Goal: Task Accomplishment & Management: Manage account settings

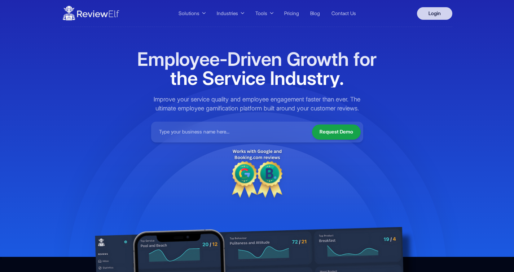
click at [433, 15] on link "Login" at bounding box center [434, 13] width 35 height 13
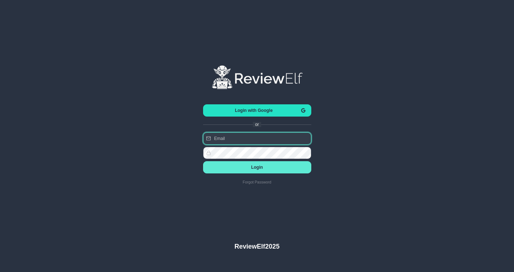
type input "[PERSON_NAME][EMAIL_ADDRESS][PERSON_NAME][DOMAIN_NAME]"
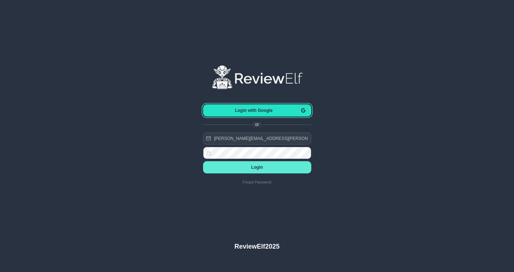
click at [255, 111] on span "Login with Google" at bounding box center [254, 110] width 90 height 5
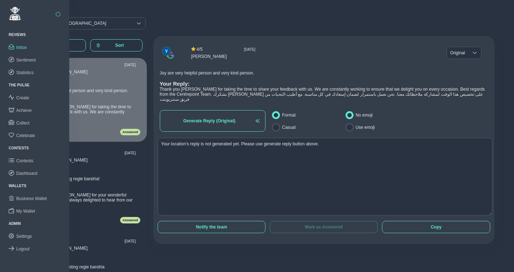
click at [57, 15] on button "button" at bounding box center [57, 14] width 5 height 5
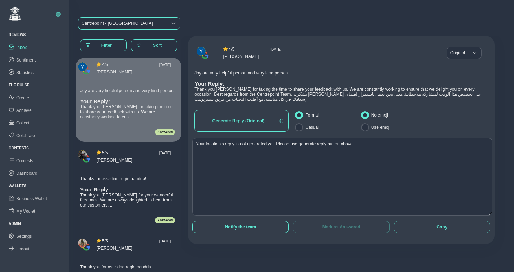
click at [98, 24] on div "Centrepoint - [GEOGRAPHIC_DATA]" at bounding box center [116, 23] width 71 height 5
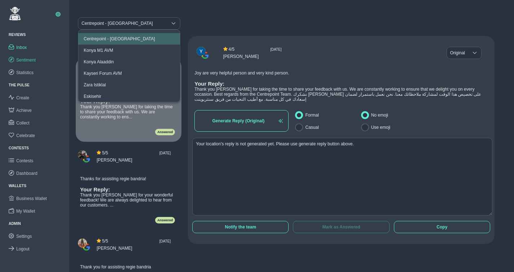
click at [38, 57] on link "Sentiment" at bounding box center [34, 60] width 69 height 13
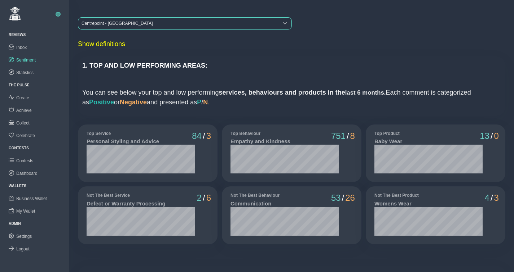
click at [141, 23] on div "Centrepoint - [GEOGRAPHIC_DATA]" at bounding box center [178, 24] width 200 height 12
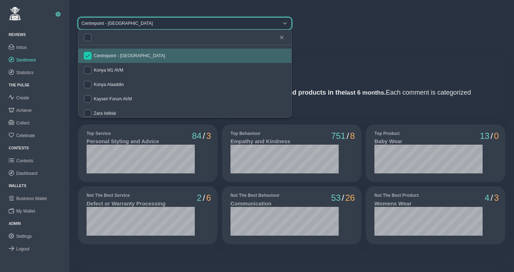
click at [89, 56] on input "checkbox" at bounding box center [88, 56] width 8 height 8
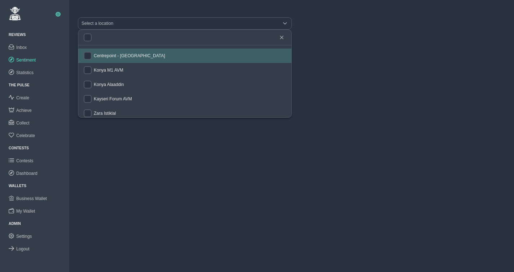
checkbox input "false"
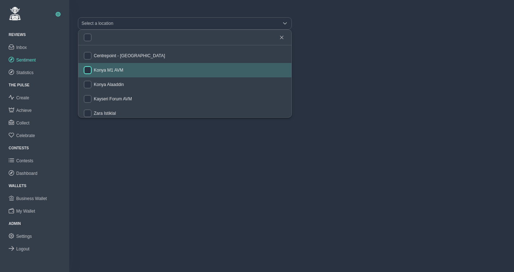
click at [88, 68] on input "checkbox" at bounding box center [88, 70] width 8 height 8
checkbox input "true"
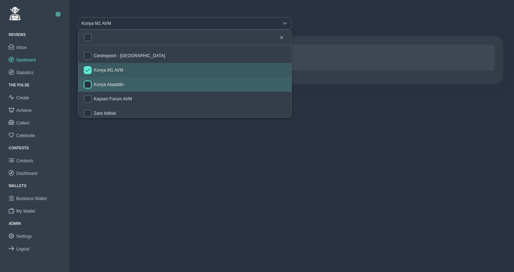
click at [88, 82] on input "checkbox" at bounding box center [88, 85] width 8 height 8
checkbox input "true"
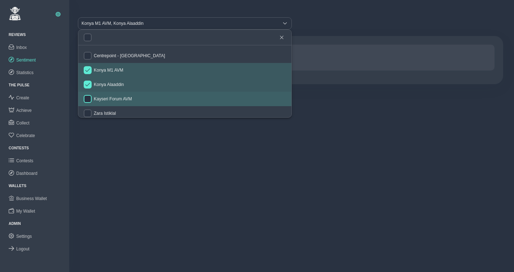
click at [90, 98] on input "checkbox" at bounding box center [88, 99] width 8 height 8
checkbox input "true"
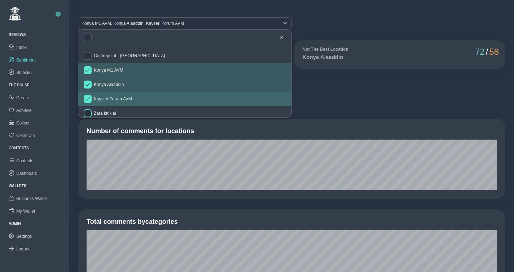
scroll to position [3, 0]
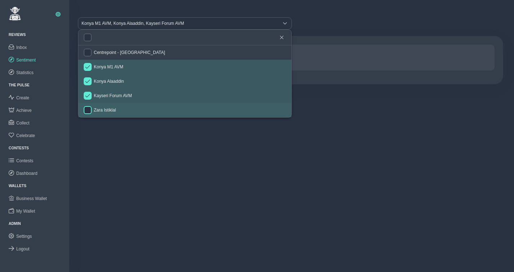
click at [89, 108] on input "checkbox" at bounding box center [88, 110] width 8 height 8
checkbox input "true"
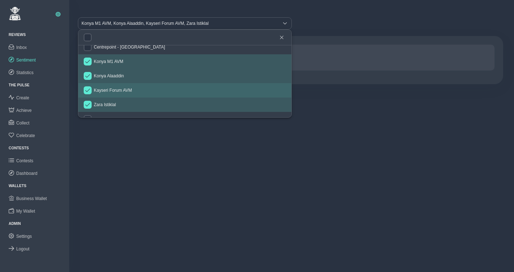
scroll to position [40, 0]
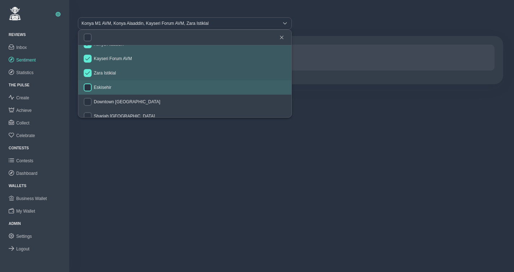
click at [89, 86] on input "checkbox" at bounding box center [88, 88] width 8 height 8
checkbox input "true"
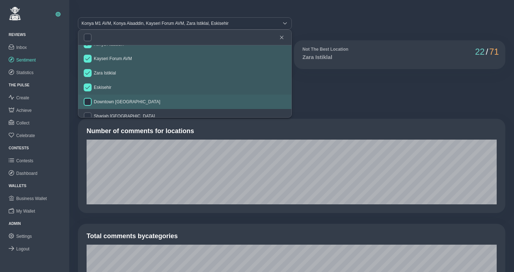
click at [90, 99] on input "checkbox" at bounding box center [88, 102] width 8 height 8
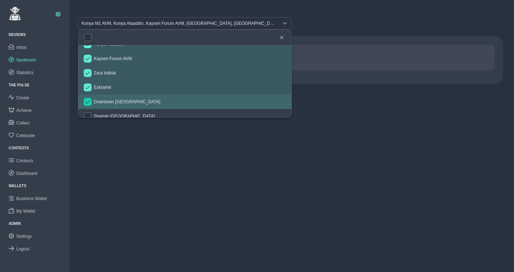
checkbox input "true"
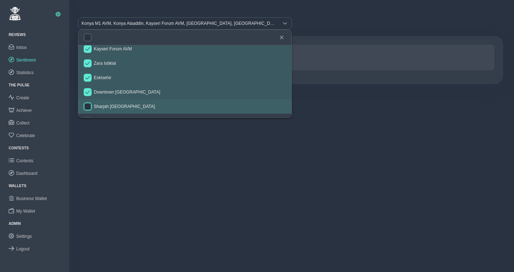
click at [89, 106] on input "checkbox" at bounding box center [88, 107] width 8 height 8
checkbox input "true"
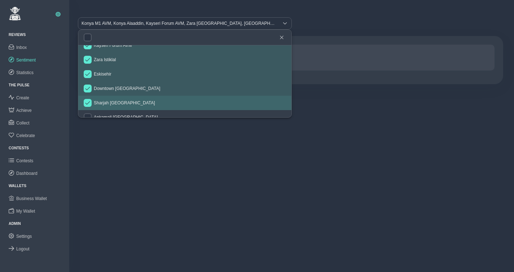
scroll to position [94, 0]
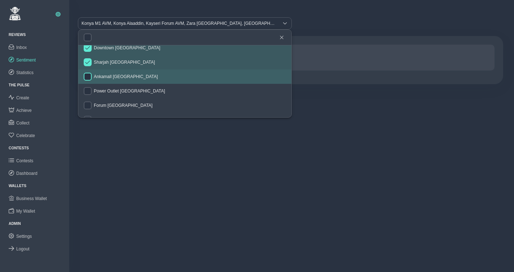
click at [90, 77] on input "checkbox" at bounding box center [88, 77] width 8 height 8
checkbox input "true"
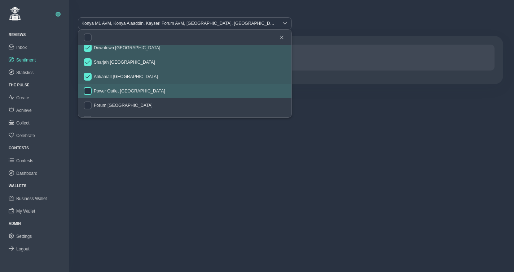
click at [88, 90] on input "checkbox" at bounding box center [88, 91] width 8 height 8
checkbox input "true"
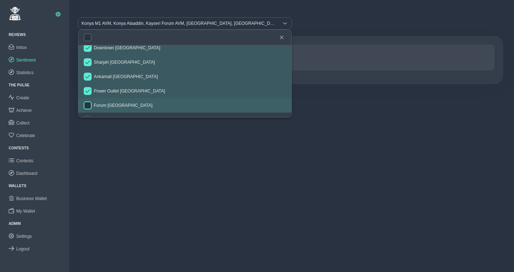
click at [89, 102] on input "checkbox" at bounding box center [88, 106] width 8 height 8
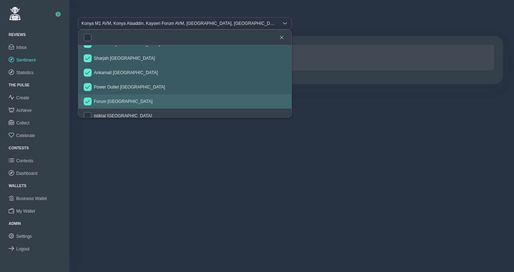
checkbox input "true"
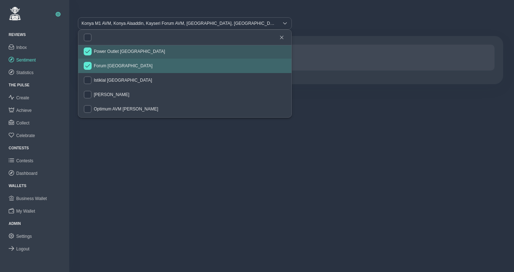
scroll to position [136, 0]
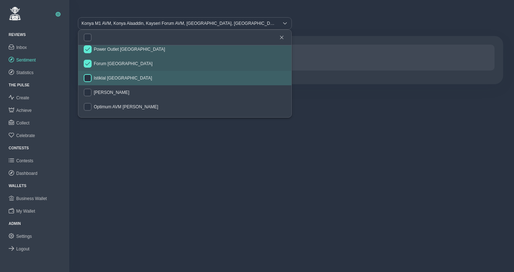
click at [90, 78] on input "checkbox" at bounding box center [88, 78] width 8 height 8
checkbox input "true"
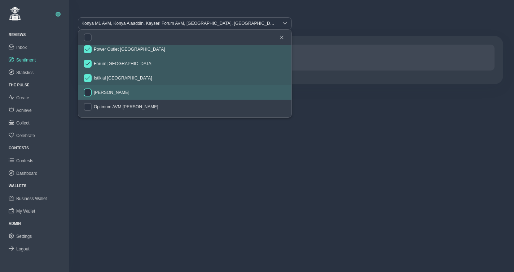
click at [90, 90] on input "checkbox" at bounding box center [88, 93] width 8 height 8
checkbox input "true"
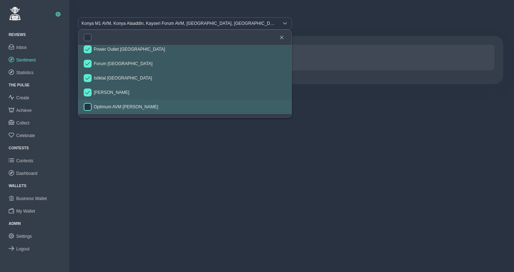
click at [89, 105] on input "checkbox" at bounding box center [88, 107] width 8 height 8
checkbox input "true"
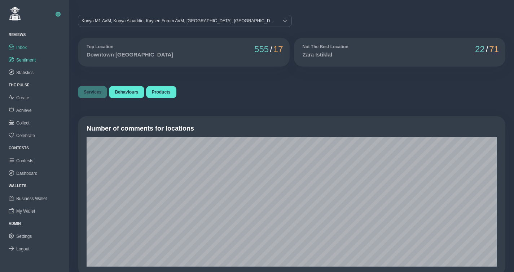
scroll to position [0, 0]
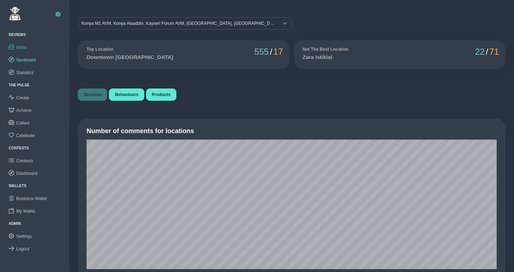
click at [29, 47] on link "Inbox" at bounding box center [34, 47] width 69 height 13
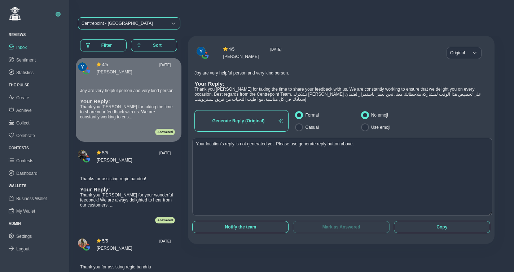
click at [115, 24] on div "Centrepoint - [GEOGRAPHIC_DATA]" at bounding box center [116, 23] width 71 height 5
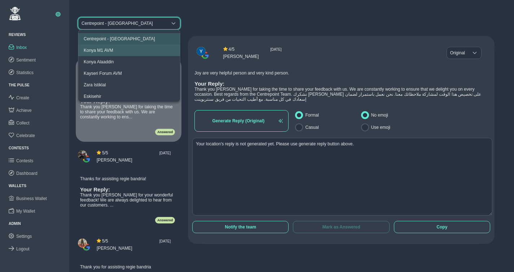
click at [108, 48] on div "Konya M1 AVM" at bounding box center [99, 50] width 30 height 5
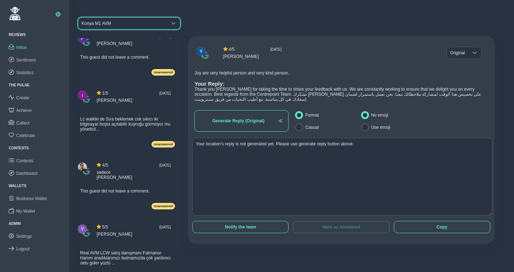
scroll to position [360, 0]
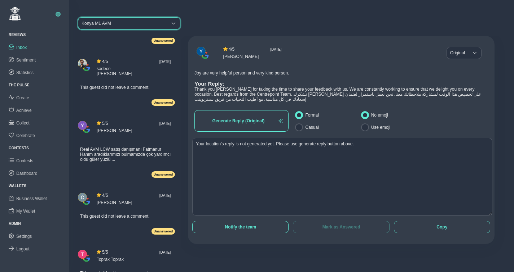
click at [112, 160] on span "Real AVM LCW satış danışmanı Fatmanur Hanım aradıklarımızı bulmamızda çok yardı…" at bounding box center [125, 154] width 90 height 15
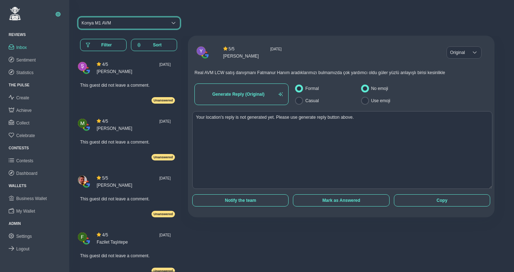
scroll to position [0, 0]
click at [297, 101] on input "Casual" at bounding box center [299, 101] width 8 height 8
radio input "true"
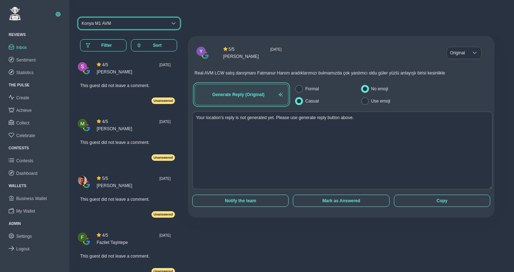
click at [251, 95] on span "Generate Reply (Original)" at bounding box center [238, 94] width 76 height 5
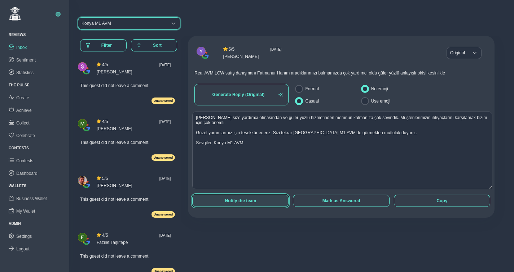
click at [237, 200] on span "Notify the team" at bounding box center [240, 201] width 85 height 5
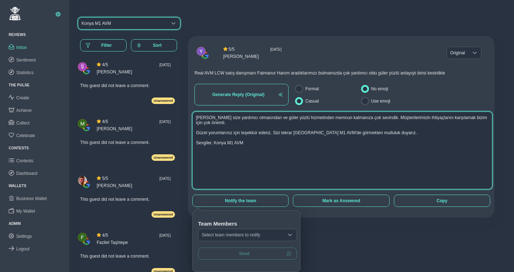
click at [249, 158] on textarea "[PERSON_NAME] size yardımcı olmasından ve güler yüzlü hizmetinden memnun kalman…" at bounding box center [342, 151] width 300 height 78
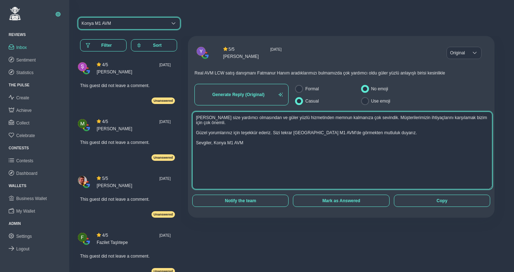
drag, startPoint x: 255, startPoint y: 153, endPoint x: 235, endPoint y: 141, distance: 23.4
click at [235, 141] on textarea "[PERSON_NAME] size yardımcı olmasından ve güler yüzlü hizmetinden memnun kalman…" at bounding box center [342, 151] width 300 height 78
click at [255, 150] on textarea "[PERSON_NAME] size yardımcı olmasından ve güler yüzlü hizmetinden memnun kalman…" at bounding box center [342, 151] width 300 height 78
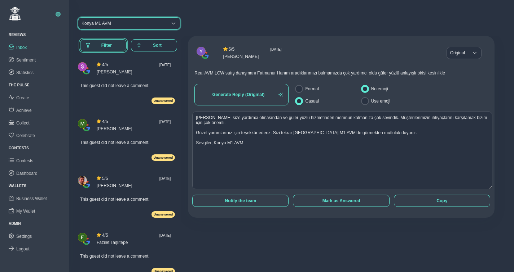
click at [105, 46] on span "Filter" at bounding box center [106, 45] width 28 height 5
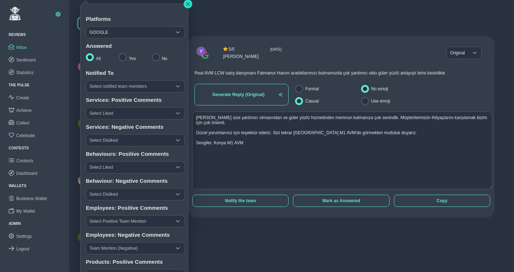
click at [189, 5] on icon "button" at bounding box center [187, 3] width 3 height 3
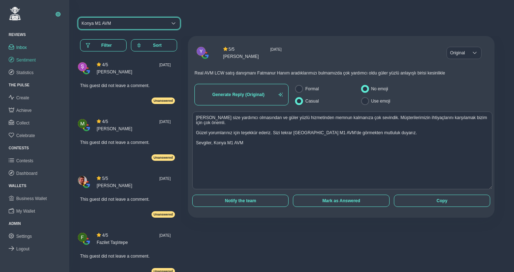
click at [30, 60] on span "Sentiment" at bounding box center [25, 60] width 19 height 5
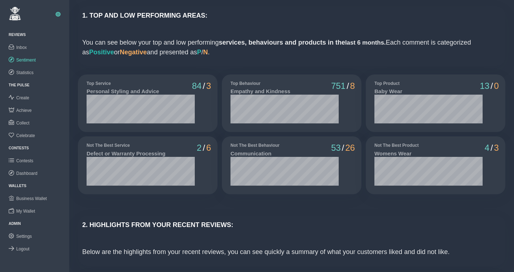
scroll to position [51, 0]
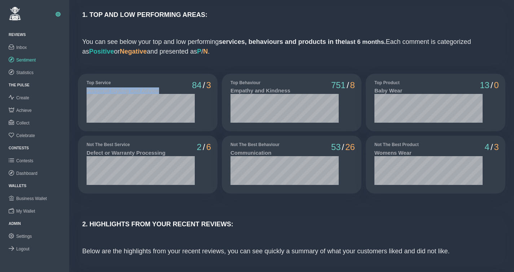
drag, startPoint x: 87, startPoint y: 91, endPoint x: 159, endPoint y: 89, distance: 72.4
click at [159, 89] on h5 "Personal Styling and Advice" at bounding box center [140, 91] width 108 height 6
drag, startPoint x: 87, startPoint y: 154, endPoint x: 166, endPoint y: 151, distance: 78.6
click at [166, 151] on h5 "Defect or Warranty Processing" at bounding box center [140, 153] width 108 height 6
drag, startPoint x: 231, startPoint y: 83, endPoint x: 254, endPoint y: 83, distance: 22.3
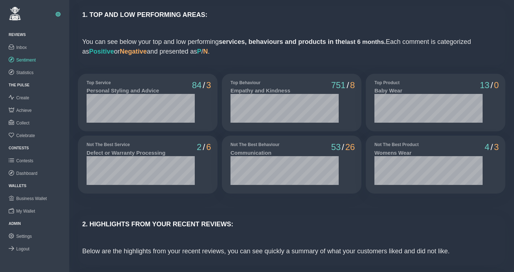
click at [254, 83] on h6 "Top Behaviour" at bounding box center [284, 82] width 108 height 5
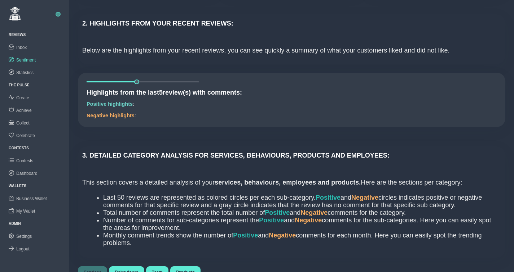
scroll to position [258, 0]
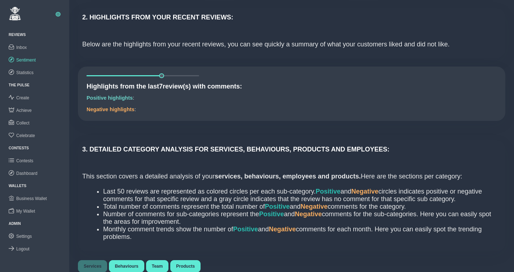
drag, startPoint x: 137, startPoint y: 76, endPoint x: 155, endPoint y: 76, distance: 17.7
click at [155, 76] on div at bounding box center [142, 75] width 112 height 1
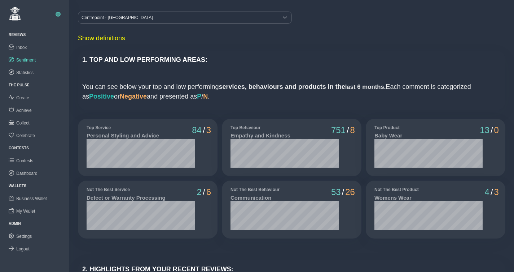
scroll to position [0, 0]
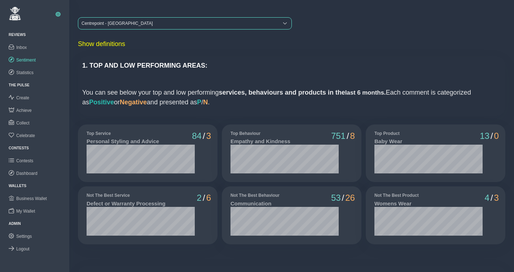
click at [128, 25] on div "Centrepoint - [GEOGRAPHIC_DATA]" at bounding box center [178, 24] width 200 height 12
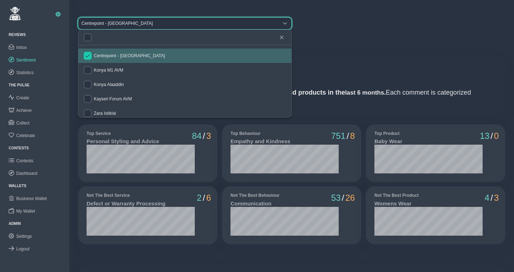
click at [86, 57] on input "checkbox" at bounding box center [88, 56] width 8 height 8
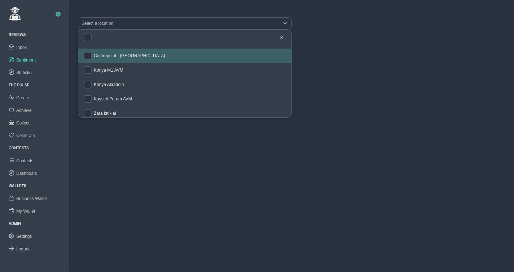
checkbox input "false"
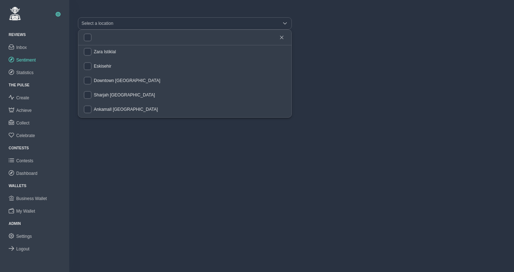
scroll to position [76, 0]
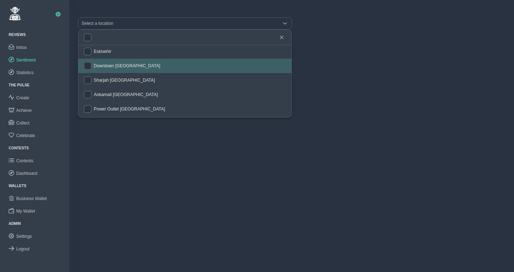
click at [92, 65] on div at bounding box center [89, 66] width 10 height 8
checkbox input "true"
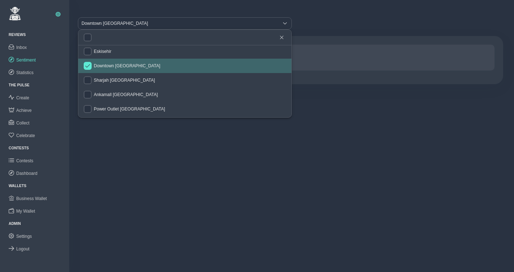
scroll to position [75, 0]
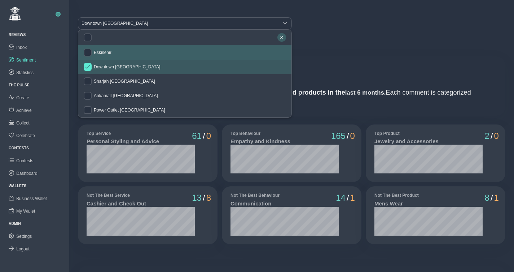
click at [283, 37] on icon "button" at bounding box center [281, 37] width 4 height 4
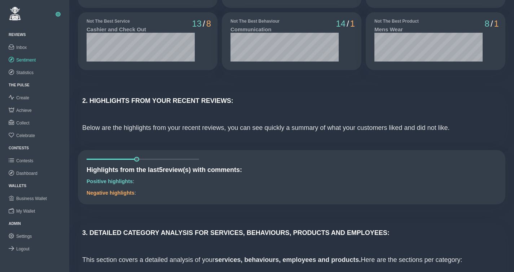
scroll to position [180, 0]
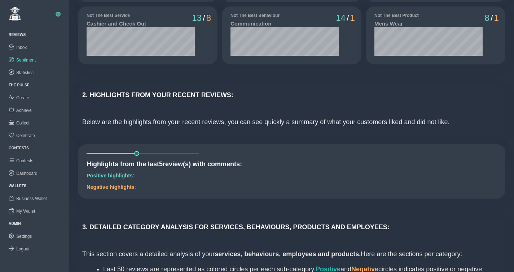
drag, startPoint x: 136, startPoint y: 155, endPoint x: 144, endPoint y: 150, distance: 9.0
click at [144, 150] on div "Highlights from the last 5 review(s) with comments: Positive highlights : Negat…" at bounding box center [291, 172] width 427 height 54
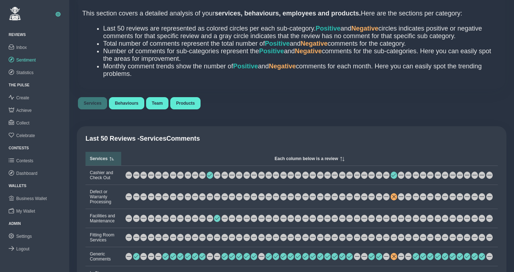
scroll to position [425, 0]
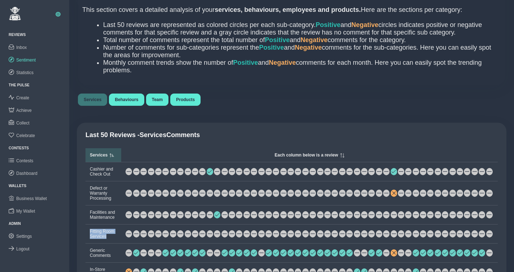
drag, startPoint x: 90, startPoint y: 235, endPoint x: 108, endPoint y: 241, distance: 18.7
click at [108, 240] on td "Fitting Room Services" at bounding box center [103, 234] width 36 height 19
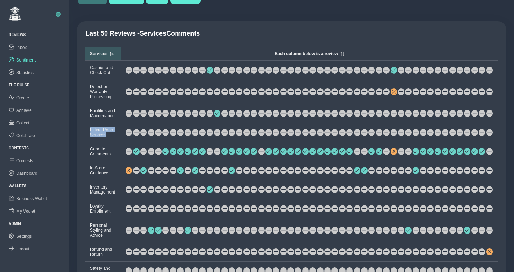
scroll to position [528, 0]
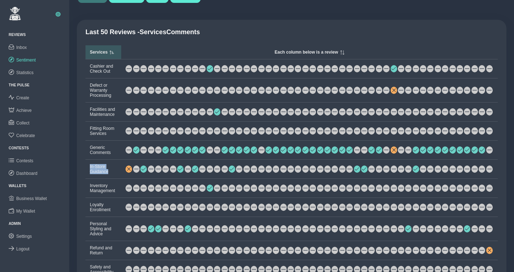
drag, startPoint x: 90, startPoint y: 171, endPoint x: 110, endPoint y: 174, distance: 20.0
click at [110, 174] on td "In-Store Guidance" at bounding box center [103, 169] width 36 height 19
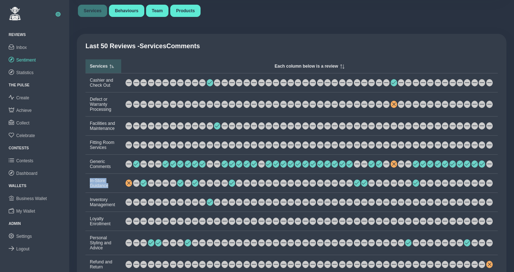
scroll to position [514, 0]
click at [128, 185] on span at bounding box center [128, 183] width 4 height 4
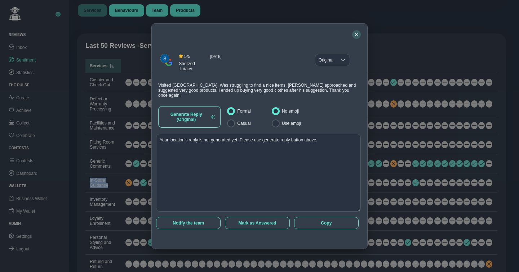
click at [357, 34] on icon "button" at bounding box center [356, 34] width 4 height 4
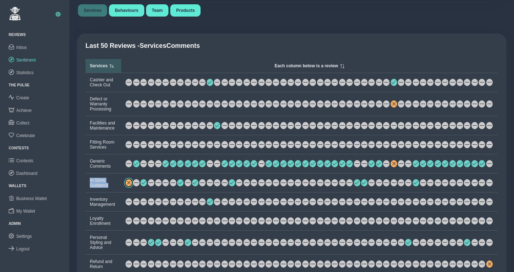
click at [132, 185] on button at bounding box center [128, 182] width 6 height 7
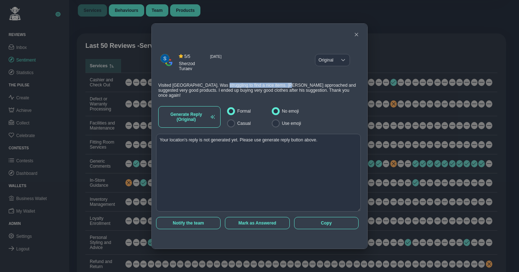
drag, startPoint x: 220, startPoint y: 85, endPoint x: 289, endPoint y: 85, distance: 68.8
click at [289, 85] on span "Visited [GEOGRAPHIC_DATA]. Was struggling to find a nice items. [PERSON_NAME] a…" at bounding box center [256, 90] width 197 height 15
click at [356, 33] on icon "button" at bounding box center [356, 34] width 4 height 4
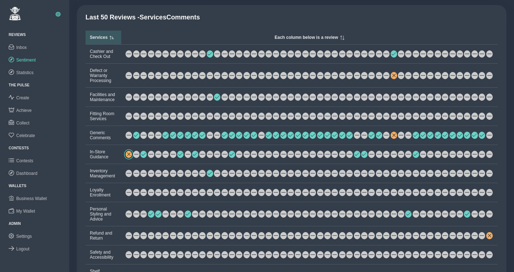
scroll to position [543, 0]
click at [298, 137] on span at bounding box center [298, 135] width 5 height 4
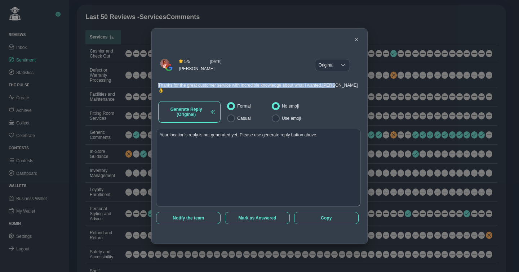
drag, startPoint x: 346, startPoint y: 90, endPoint x: 156, endPoint y: 90, distance: 190.3
click at [156, 90] on div "Thanks for the great customer service with incredible knowledge about what i wa…" at bounding box center [257, 88] width 207 height 20
click at [190, 90] on span "Thanks for the great customer service with incredible knowledge about what i wa…" at bounding box center [258, 88] width 200 height 10
drag, startPoint x: 159, startPoint y: 89, endPoint x: 290, endPoint y: 90, distance: 131.9
click at [290, 90] on span "Thanks for the great customer service with incredible knowledge about what i wa…" at bounding box center [258, 88] width 200 height 10
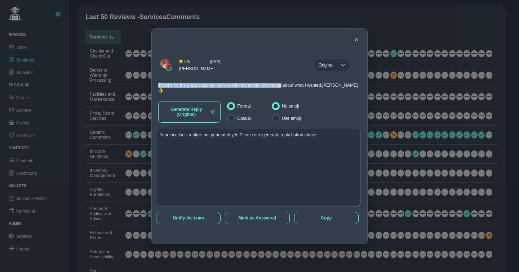
click at [211, 92] on span "Thanks for the great customer service with incredible knowledge about what i wa…" at bounding box center [258, 88] width 200 height 10
drag, startPoint x: 201, startPoint y: 92, endPoint x: 236, endPoint y: 92, distance: 34.6
click at [236, 92] on span "Thanks for the great customer service with incredible knowledge about what i wa…" at bounding box center [258, 88] width 200 height 10
click at [355, 38] on icon "button" at bounding box center [356, 39] width 4 height 4
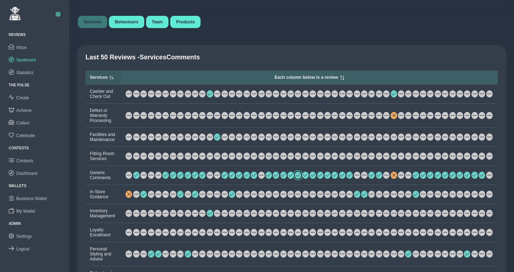
scroll to position [501, 0]
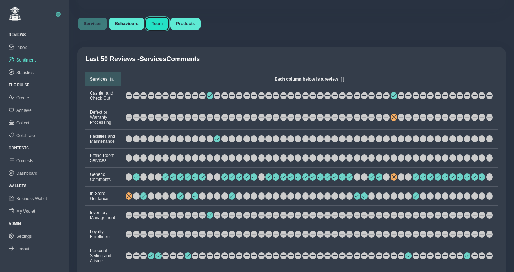
click at [160, 26] on span "Team" at bounding box center [157, 23] width 11 height 5
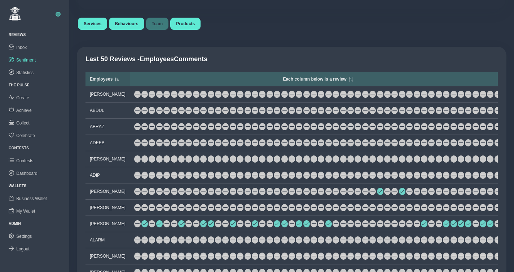
click at [302, 78] on th "Each column below is a review" at bounding box center [318, 79] width 376 height 14
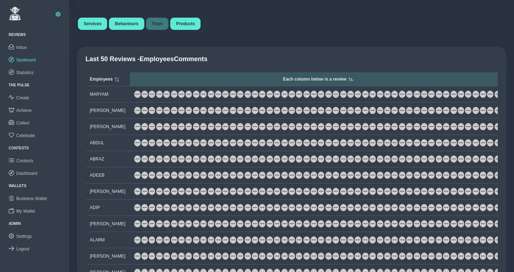
click at [303, 80] on span "Each column below is a review" at bounding box center [314, 79] width 63 height 5
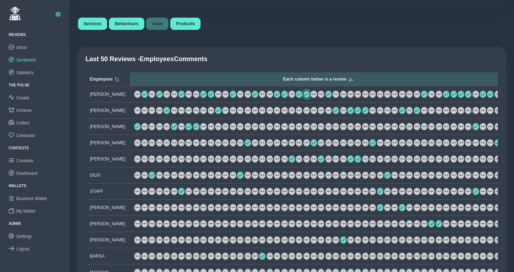
click at [304, 97] on span at bounding box center [306, 94] width 5 height 4
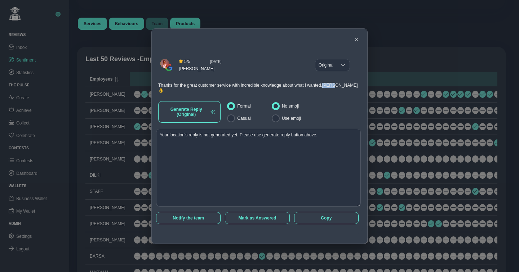
drag, startPoint x: 334, startPoint y: 92, endPoint x: 347, endPoint y: 92, distance: 13.3
click at [347, 92] on span "Thanks for the great customer service with incredible knowledge about what i wa…" at bounding box center [258, 88] width 200 height 10
click at [356, 40] on icon "button" at bounding box center [356, 39] width 4 height 4
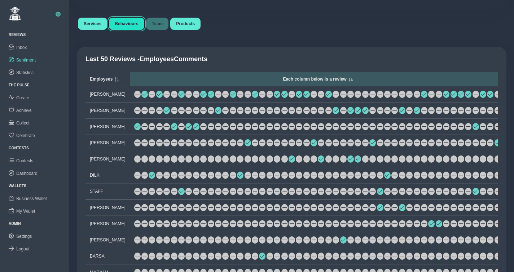
click at [131, 26] on span "Behaviours" at bounding box center [126, 23] width 23 height 5
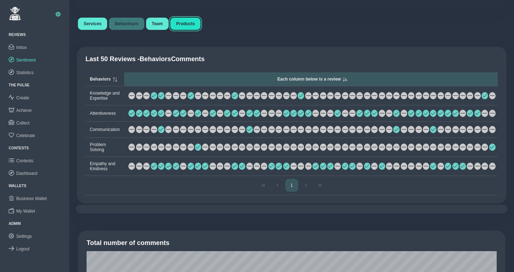
click at [191, 26] on span "Products" at bounding box center [185, 23] width 19 height 5
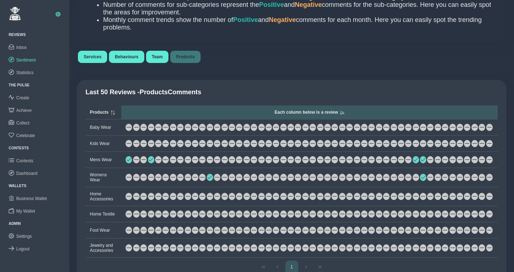
scroll to position [459, 0]
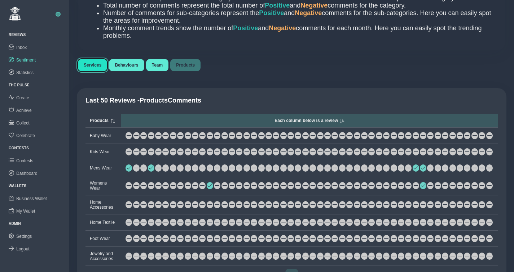
click at [98, 67] on span "Services" at bounding box center [93, 65] width 18 height 5
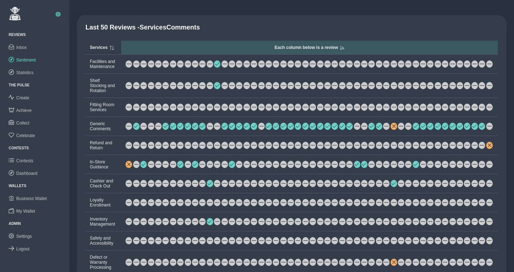
scroll to position [391, 0]
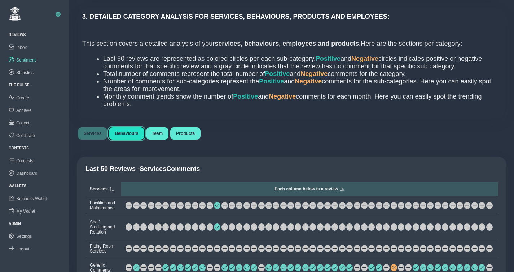
click at [124, 136] on span "Behaviours" at bounding box center [126, 133] width 23 height 5
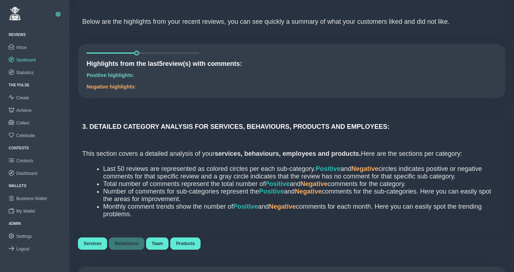
scroll to position [0, 0]
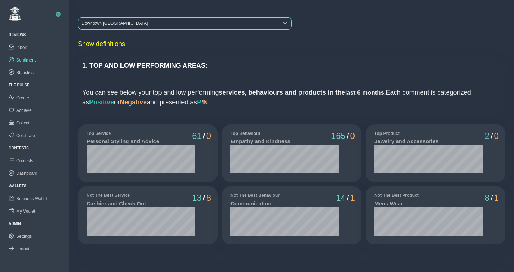
click at [109, 25] on div "Downtown [GEOGRAPHIC_DATA]" at bounding box center [178, 24] width 200 height 12
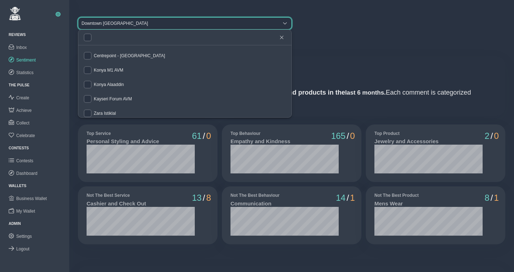
scroll to position [32, 0]
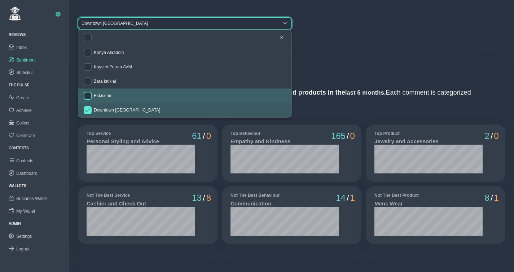
click at [86, 95] on input "checkbox" at bounding box center [88, 96] width 8 height 8
checkbox input "true"
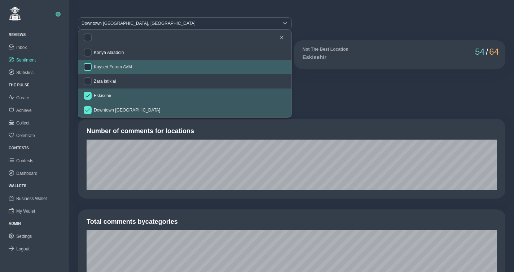
click at [89, 68] on input "checkbox" at bounding box center [88, 67] width 8 height 8
checkbox input "true"
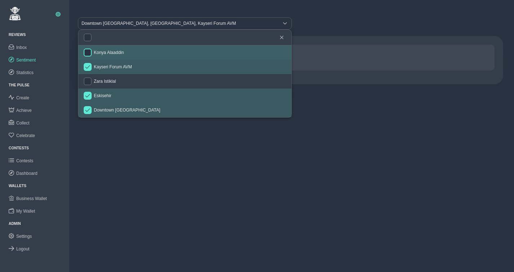
click at [88, 50] on input "checkbox" at bounding box center [88, 53] width 8 height 8
checkbox input "true"
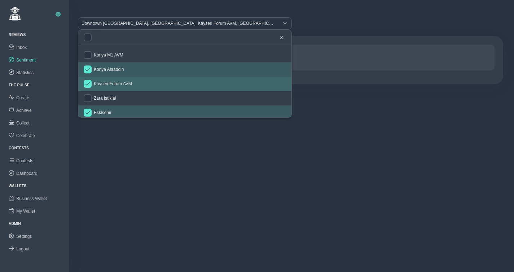
scroll to position [0, 0]
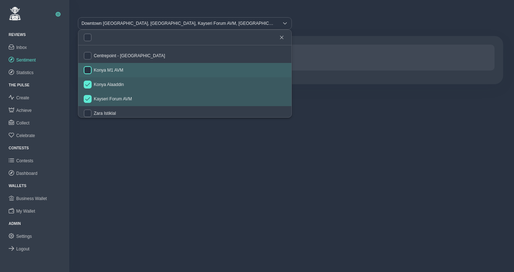
click at [88, 72] on input "checkbox" at bounding box center [88, 70] width 8 height 8
checkbox input "true"
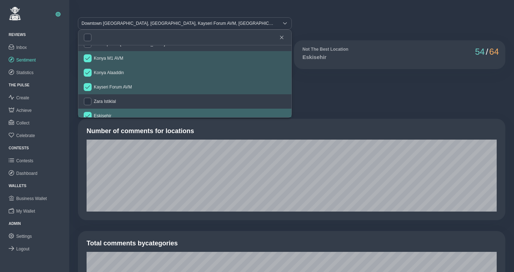
scroll to position [5, 0]
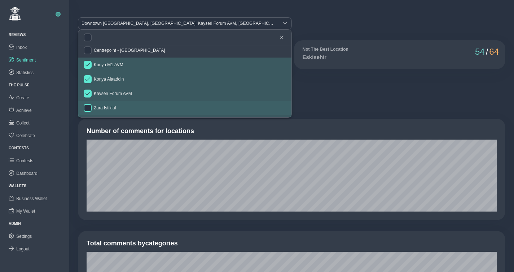
click at [89, 105] on input "checkbox" at bounding box center [88, 108] width 8 height 8
checkbox input "true"
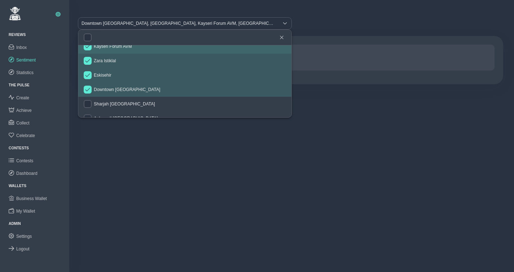
scroll to position [84, 0]
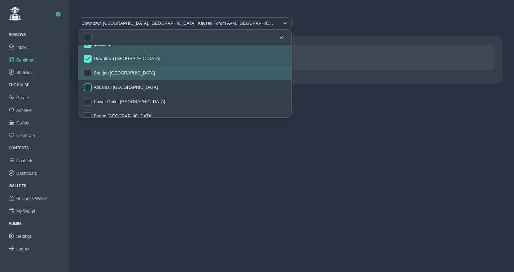
click at [89, 72] on input "checkbox" at bounding box center [88, 73] width 8 height 8
click at [88, 86] on input "checkbox" at bounding box center [88, 88] width 8 height 8
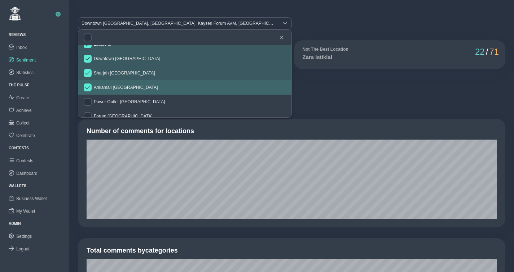
checkbox input "true"
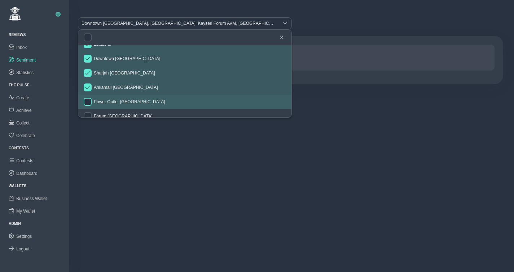
click at [89, 100] on input "checkbox" at bounding box center [88, 102] width 8 height 8
checkbox input "true"
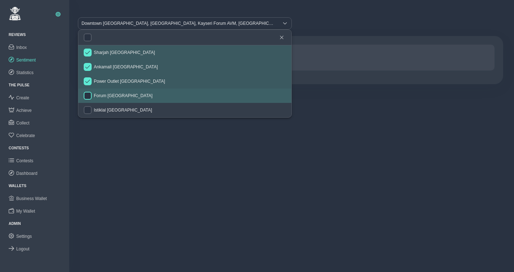
click at [86, 94] on input "checkbox" at bounding box center [88, 96] width 8 height 8
checkbox input "true"
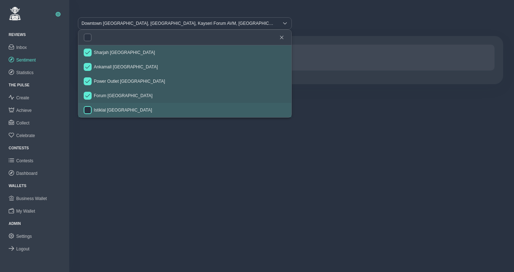
click at [89, 106] on input "checkbox" at bounding box center [88, 110] width 8 height 8
checkbox input "true"
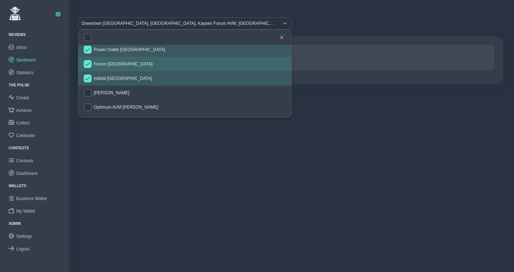
scroll to position [136, 0]
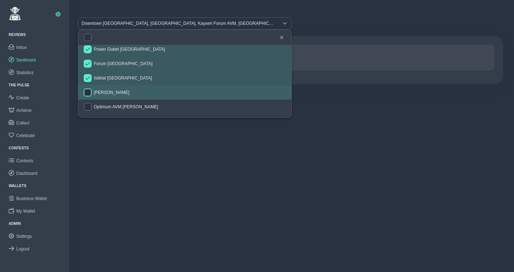
click at [88, 92] on input "checkbox" at bounding box center [88, 93] width 8 height 8
checkbox input "true"
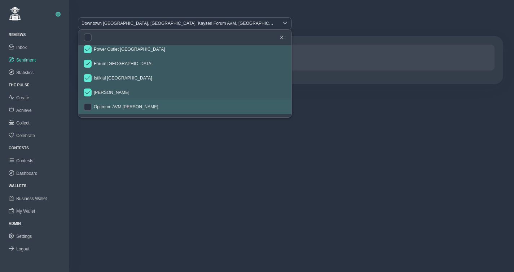
click at [88, 102] on li "Optimum AVM [PERSON_NAME]" at bounding box center [184, 107] width 213 height 14
checkbox input "true"
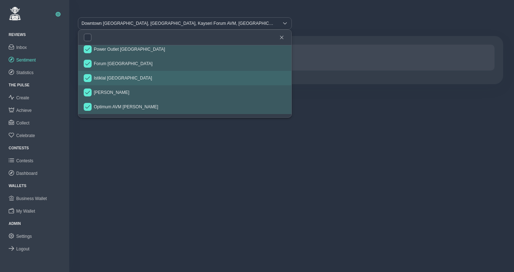
click at [312, 17] on div "Downtown [GEOGRAPHIC_DATA], [GEOGRAPHIC_DATA], Kayseri Forum AVM, [GEOGRAPHIC_D…" at bounding box center [291, 23] width 431 height 17
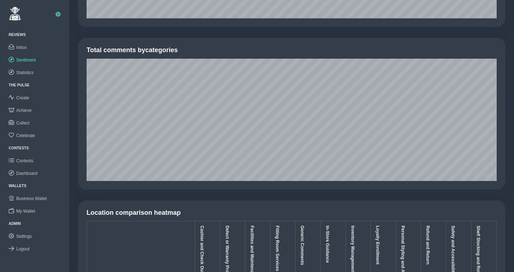
scroll to position [0, 0]
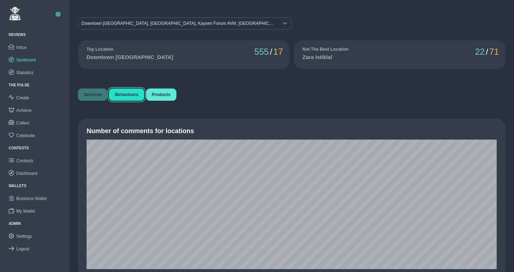
click at [130, 97] on span "Behaviours" at bounding box center [126, 94] width 23 height 5
click at [168, 94] on span "Products" at bounding box center [161, 94] width 19 height 5
click at [29, 71] on span "Statistics" at bounding box center [24, 72] width 17 height 5
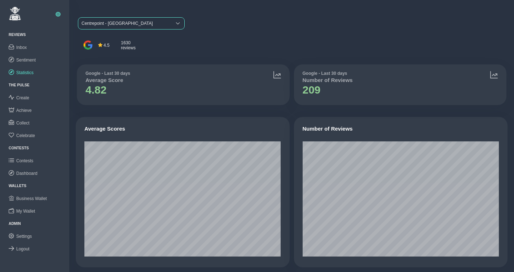
click at [146, 25] on span "Centrepoint - [GEOGRAPHIC_DATA]" at bounding box center [124, 24] width 93 height 12
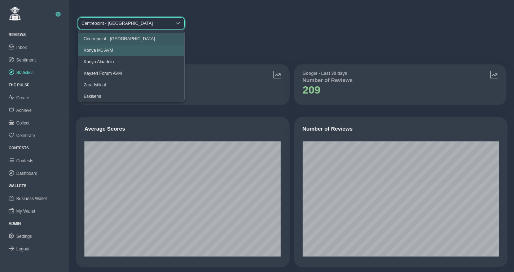
click at [125, 50] on li "Konya M1 AVM" at bounding box center [131, 51] width 106 height 12
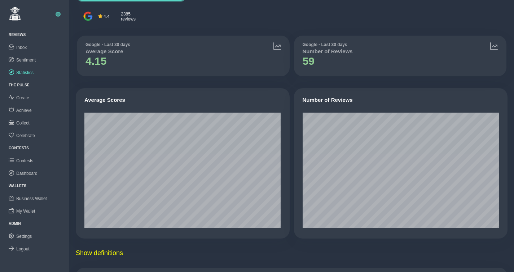
scroll to position [23, 0]
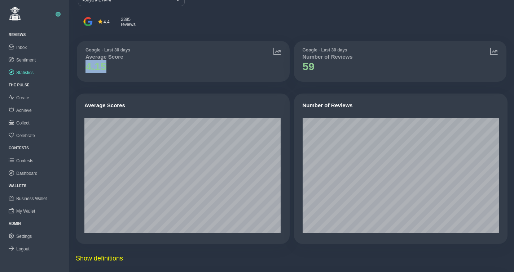
drag, startPoint x: 85, startPoint y: 67, endPoint x: 105, endPoint y: 67, distance: 19.5
click at [105, 67] on h1 "4.15" at bounding box center [107, 66] width 45 height 13
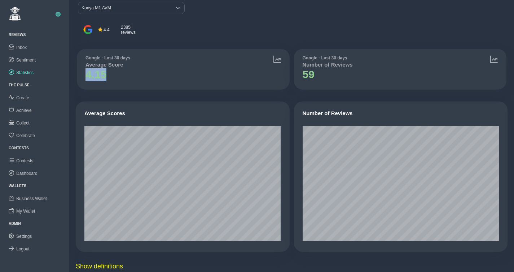
scroll to position [5, 0]
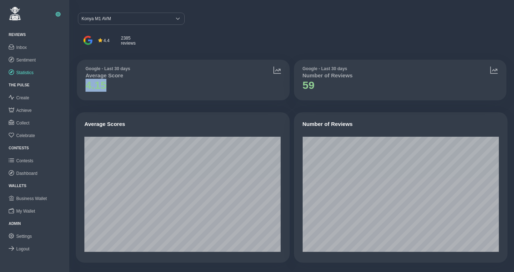
drag, startPoint x: 9, startPoint y: 85, endPoint x: 27, endPoint y: 84, distance: 18.1
click at [27, 84] on link "The Pulse" at bounding box center [19, 85] width 21 height 4
click at [26, 97] on span "Create" at bounding box center [22, 97] width 13 height 5
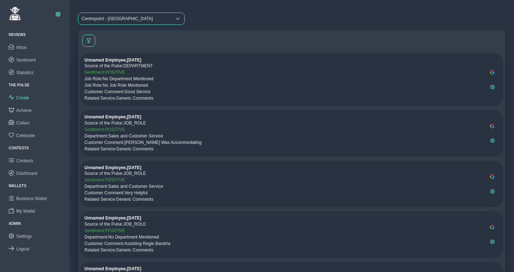
click at [121, 18] on span "Centrepoint - [GEOGRAPHIC_DATA]" at bounding box center [124, 19] width 93 height 12
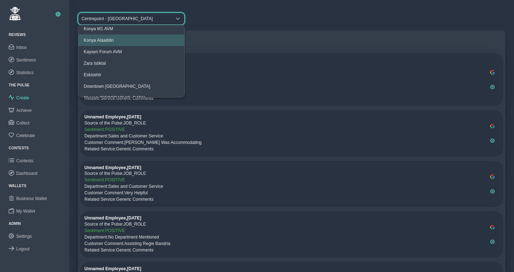
scroll to position [30, 0]
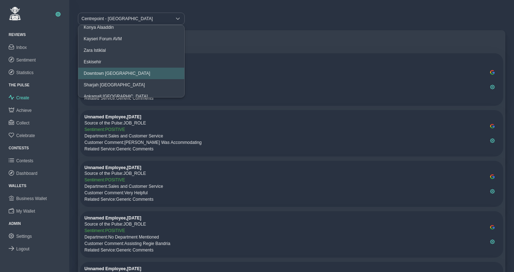
click at [117, 70] on li "Downtown [GEOGRAPHIC_DATA]" at bounding box center [131, 74] width 106 height 12
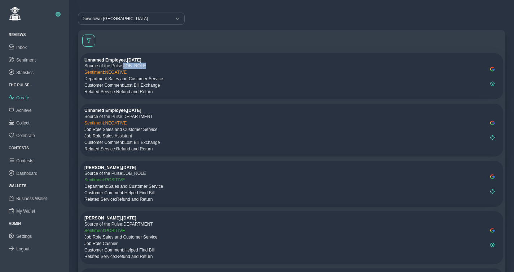
drag, startPoint x: 126, startPoint y: 65, endPoint x: 149, endPoint y: 66, distance: 23.1
click at [149, 66] on p "Source of the Pulse: JOB_ROLE" at bounding box center [284, 66] width 401 height 6
drag, startPoint x: 107, startPoint y: 73, endPoint x: 127, endPoint y: 72, distance: 19.8
click at [126, 72] on p "Sentiment: NEGATIVE" at bounding box center [284, 72] width 401 height 6
drag, startPoint x: 127, startPoint y: 86, endPoint x: 166, endPoint y: 85, distance: 38.6
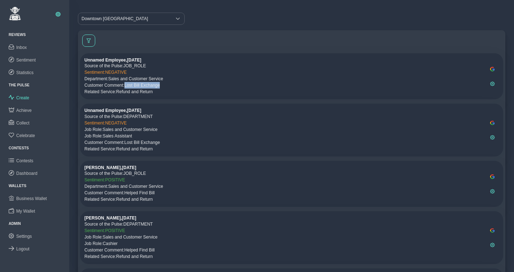
click at [166, 85] on p "Customer Comment: Lost Bill Exchange" at bounding box center [284, 85] width 401 height 6
drag, startPoint x: 111, startPoint y: 79, endPoint x: 165, endPoint y: 78, distance: 53.7
click at [165, 78] on p "Department: Sales and Customer Service" at bounding box center [284, 79] width 401 height 6
drag, startPoint x: 119, startPoint y: 93, endPoint x: 154, endPoint y: 92, distance: 35.3
click at [154, 93] on p "Related Service: Refund and Return" at bounding box center [284, 92] width 401 height 6
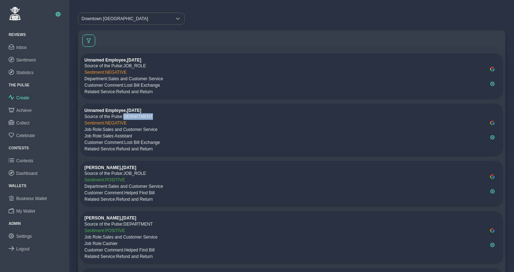
drag, startPoint x: 125, startPoint y: 117, endPoint x: 155, endPoint y: 116, distance: 29.2
click at [155, 116] on p "Source of the Pulse: DEPARTMENT" at bounding box center [284, 117] width 401 height 6
click at [150, 123] on p "Sentiment: NEGATIVE" at bounding box center [284, 123] width 401 height 6
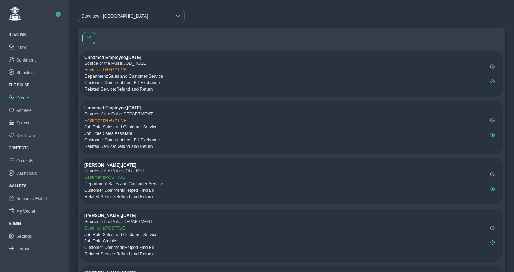
scroll to position [15, 0]
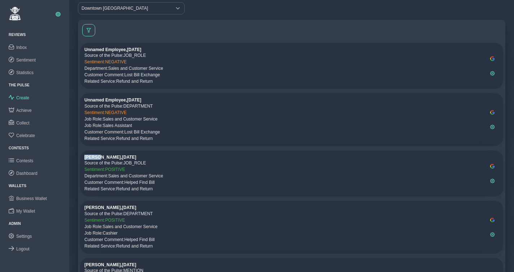
drag, startPoint x: 85, startPoint y: 157, endPoint x: 100, endPoint y: 158, distance: 15.2
click at [100, 158] on h6 "[PERSON_NAME] , [DATE]" at bounding box center [284, 157] width 401 height 5
drag, startPoint x: 111, startPoint y: 176, endPoint x: 171, endPoint y: 176, distance: 59.8
click at [171, 176] on p "Department: Sales and Customer Service" at bounding box center [284, 176] width 401 height 6
click at [128, 182] on p "Customer Comment: Helped Find Bill" at bounding box center [284, 182] width 401 height 6
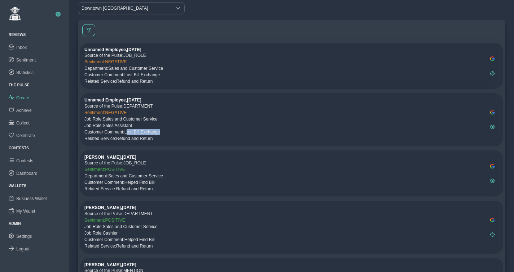
drag, startPoint x: 129, startPoint y: 133, endPoint x: 165, endPoint y: 132, distance: 36.8
click at [165, 132] on p "Customer Comment: Lost Bill Exchange" at bounding box center [284, 132] width 401 height 6
drag, startPoint x: 128, startPoint y: 182, endPoint x: 161, endPoint y: 182, distance: 32.4
click at [161, 182] on p "Customer Comment: Helped Find Bill" at bounding box center [284, 182] width 401 height 6
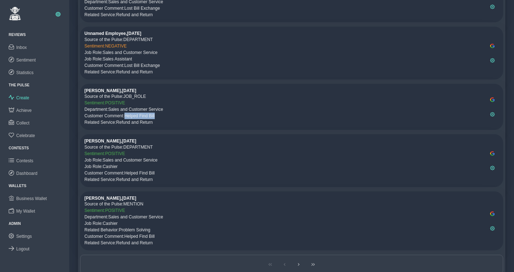
scroll to position [83, 0]
drag, startPoint x: 127, startPoint y: 203, endPoint x: 147, endPoint y: 203, distance: 20.5
click at [147, 203] on p "Source of the Pulse: MENTION" at bounding box center [284, 203] width 401 height 6
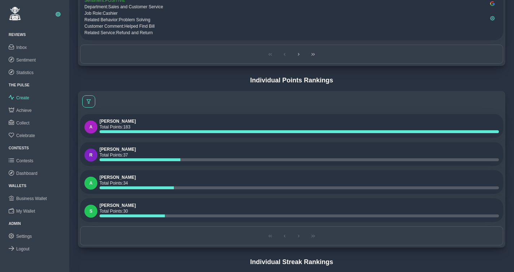
scroll to position [293, 0]
drag, startPoint x: 125, startPoint y: 128, endPoint x: 138, endPoint y: 128, distance: 12.6
click at [138, 128] on p "Total Points : 183" at bounding box center [298, 127] width 399 height 6
drag, startPoint x: 124, startPoint y: 157, endPoint x: 133, endPoint y: 156, distance: 9.4
click at [133, 156] on p "Total Points : 37" at bounding box center [298, 155] width 399 height 6
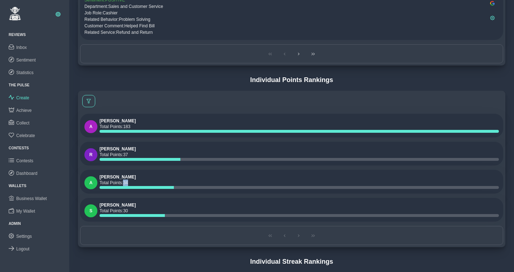
drag, startPoint x: 133, startPoint y: 184, endPoint x: 140, endPoint y: 185, distance: 7.3
click at [140, 185] on p "Total Points : 34" at bounding box center [298, 183] width 399 height 6
drag, startPoint x: 126, startPoint y: 212, endPoint x: 151, endPoint y: 210, distance: 25.0
click at [137, 213] on p "Total Points : 30" at bounding box center [298, 211] width 399 height 6
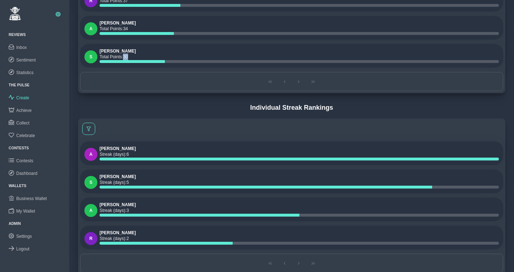
scroll to position [448, 0]
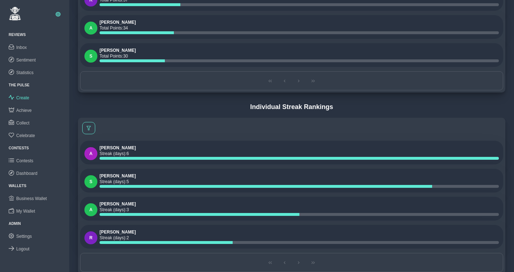
click at [251, 108] on h4 "Individual Streak Rankings" at bounding box center [291, 107] width 427 height 8
drag, startPoint x: 252, startPoint y: 108, endPoint x: 335, endPoint y: 107, distance: 83.3
click at [335, 107] on h4 "Individual Streak Rankings" at bounding box center [291, 107] width 427 height 8
click at [133, 154] on p "Streak (days) : 6" at bounding box center [298, 154] width 399 height 6
drag, startPoint x: 128, startPoint y: 155, endPoint x: 133, endPoint y: 155, distance: 4.3
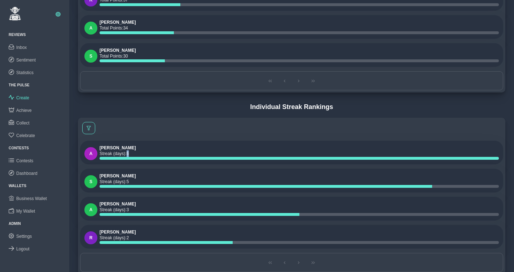
click at [133, 155] on p "Streak (days) : 6" at bounding box center [298, 154] width 399 height 6
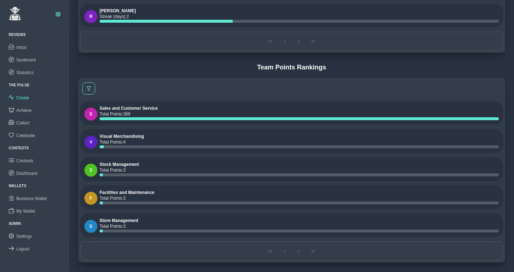
scroll to position [670, 0]
click at [89, 88] on span at bounding box center [88, 88] width 4 height 4
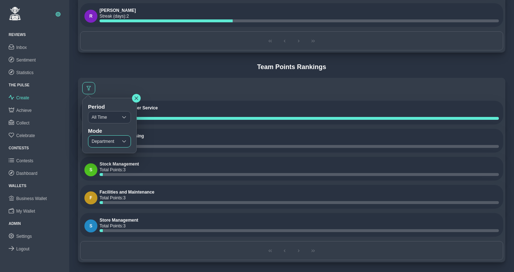
click at [98, 144] on span "Department" at bounding box center [102, 142] width 29 height 12
click at [103, 165] on li "Department + Job Role" at bounding box center [115, 169] width 55 height 12
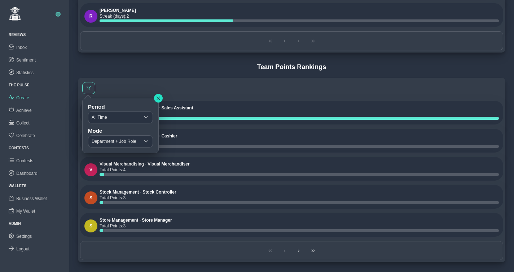
click at [160, 96] on icon "button" at bounding box center [158, 98] width 4 height 4
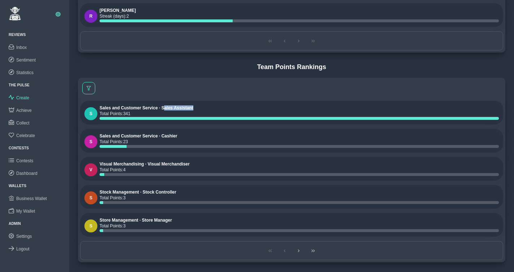
drag, startPoint x: 164, startPoint y: 108, endPoint x: 204, endPoint y: 109, distance: 39.3
click at [204, 109] on h6 "Sales and Customer Service · Sales Assistant" at bounding box center [298, 108] width 399 height 5
drag, startPoint x: 99, startPoint y: 135, endPoint x: 149, endPoint y: 136, distance: 49.7
click at [149, 136] on h6 "Sales and Customer Service · Cashier" at bounding box center [298, 136] width 399 height 5
drag, startPoint x: 125, startPoint y: 143, endPoint x: 136, endPoint y: 142, distance: 10.1
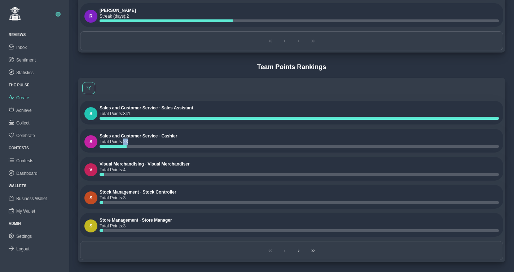
click at [136, 142] on p "Total Points : 23" at bounding box center [298, 142] width 399 height 6
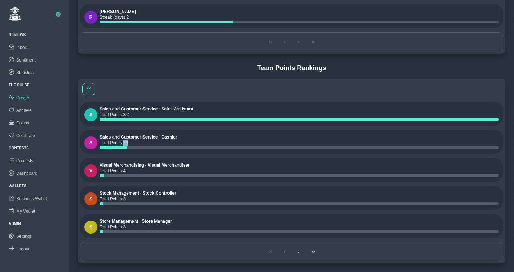
scroll to position [667, 0]
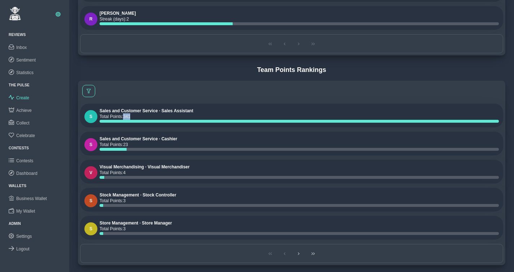
drag, startPoint x: 126, startPoint y: 116, endPoint x: 137, endPoint y: 118, distance: 11.7
click at [137, 118] on p "Total Points : 341" at bounding box center [298, 117] width 399 height 6
drag, startPoint x: 127, startPoint y: 146, endPoint x: 134, endPoint y: 146, distance: 7.2
click at [134, 146] on p "Total Points : 23" at bounding box center [298, 145] width 399 height 6
drag, startPoint x: 114, startPoint y: 167, endPoint x: 132, endPoint y: 171, distance: 17.7
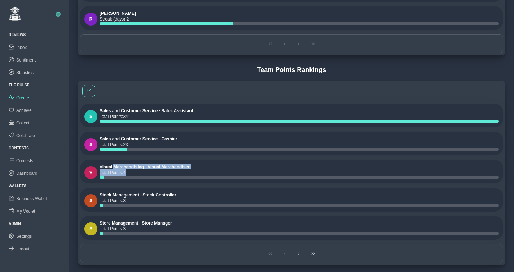
click at [133, 170] on div "Visual Merchandising · Visual Merchandiser Total Points : 4" at bounding box center [298, 172] width 399 height 14
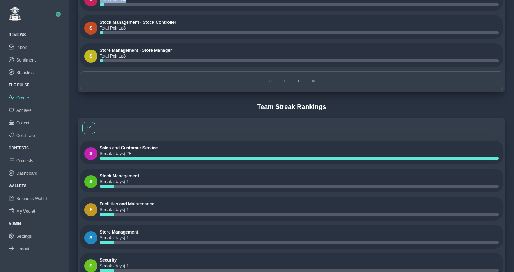
scroll to position [874, 0]
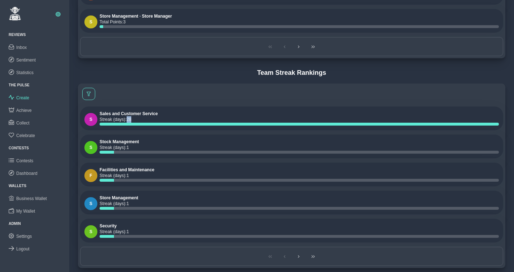
drag, startPoint x: 130, startPoint y: 121, endPoint x: 137, endPoint y: 122, distance: 7.6
click at [137, 122] on p "Streak (days) : 28" at bounding box center [298, 119] width 399 height 6
click at [90, 89] on button at bounding box center [88, 94] width 13 height 12
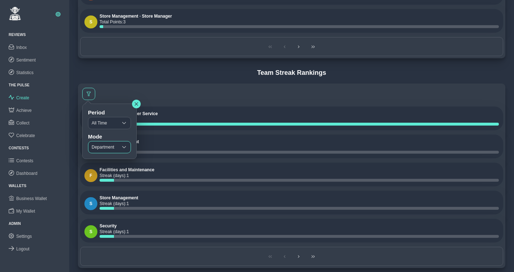
click at [103, 144] on span "Department" at bounding box center [102, 148] width 29 height 12
click at [105, 170] on li "Department + Job Role" at bounding box center [115, 175] width 55 height 12
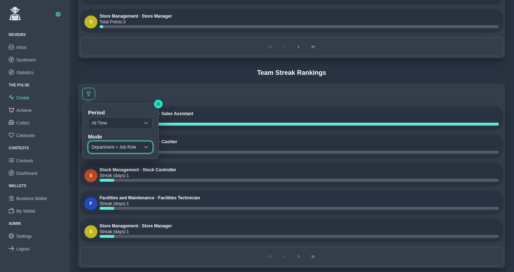
click at [160, 104] on icon "button" at bounding box center [157, 103] width 3 height 3
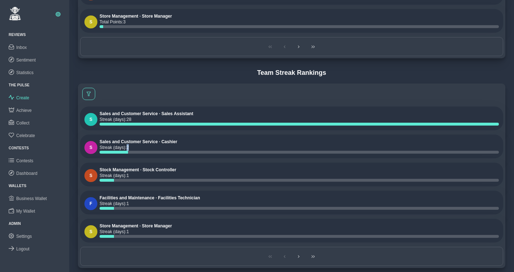
drag, startPoint x: 128, startPoint y: 149, endPoint x: 134, endPoint y: 149, distance: 6.5
click at [134, 149] on p "Streak (days) : 2" at bounding box center [298, 148] width 399 height 6
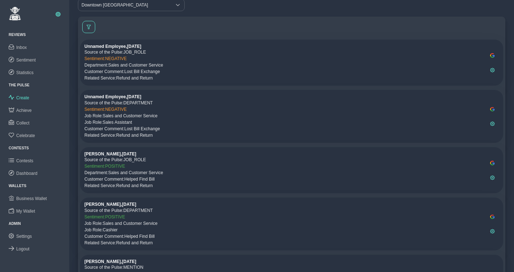
scroll to position [0, 0]
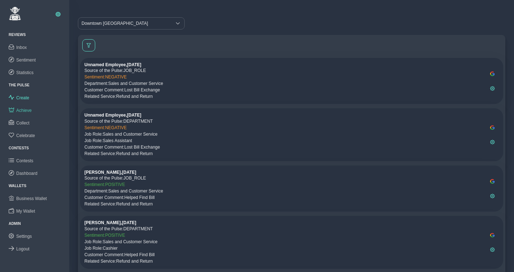
click at [26, 111] on span "Achieve" at bounding box center [23, 110] width 15 height 5
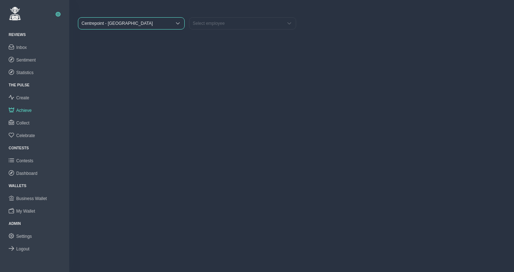
click at [126, 28] on span "Centrepoint - [GEOGRAPHIC_DATA]" at bounding box center [124, 24] width 93 height 12
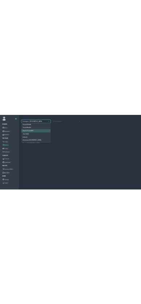
scroll to position [22, 0]
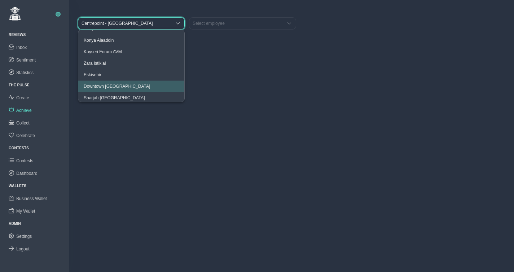
click at [107, 83] on li "Downtown [GEOGRAPHIC_DATA]" at bounding box center [131, 87] width 106 height 12
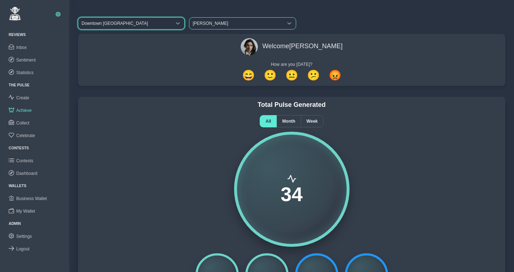
click at [210, 24] on span "[PERSON_NAME]" at bounding box center [235, 24] width 93 height 12
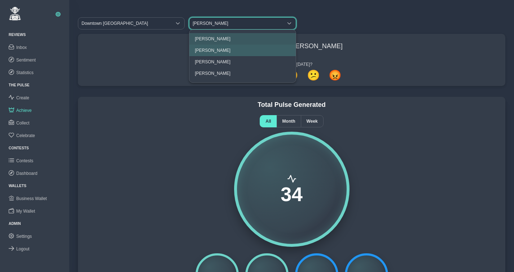
click at [204, 55] on li "[PERSON_NAME]" at bounding box center [242, 51] width 106 height 12
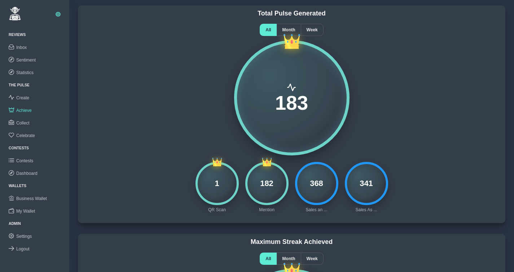
scroll to position [93, 0]
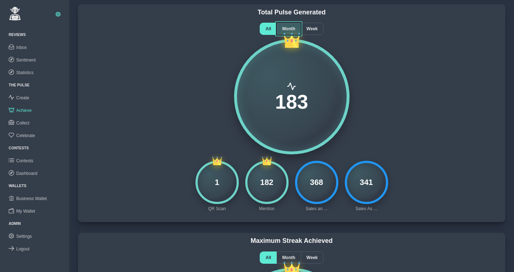
click at [288, 28] on span "Month" at bounding box center [288, 28] width 13 height 5
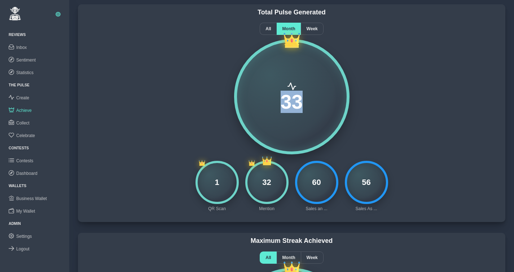
drag, startPoint x: 282, startPoint y: 106, endPoint x: 301, endPoint y: 105, distance: 19.5
click at [301, 105] on span "33" at bounding box center [291, 102] width 22 height 20
drag, startPoint x: 263, startPoint y: 184, endPoint x: 276, endPoint y: 183, distance: 13.4
click at [276, 183] on div "32" at bounding box center [266, 182] width 43 height 43
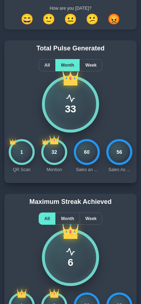
click at [21, 153] on div "1" at bounding box center [22, 152] width 26 height 26
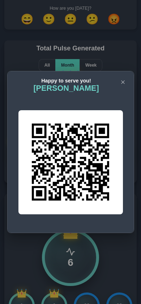
click at [121, 82] on icon "button" at bounding box center [122, 82] width 4 height 4
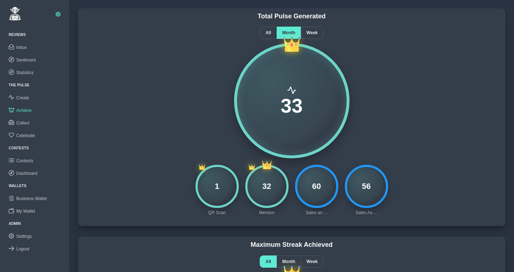
scroll to position [89, 0]
click at [216, 187] on div "1" at bounding box center [216, 186] width 43 height 43
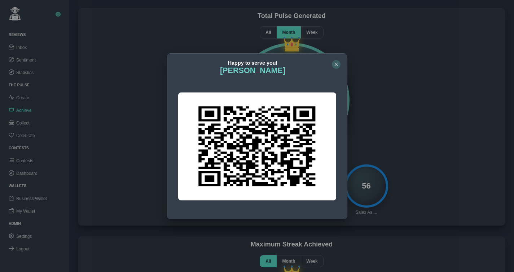
click at [336, 65] on icon "button" at bounding box center [336, 64] width 4 height 4
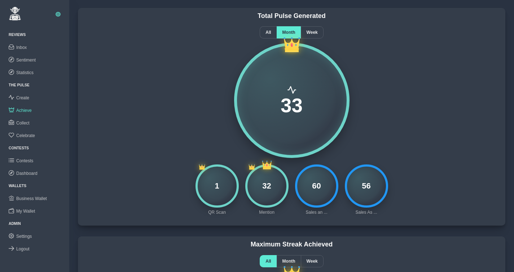
click at [384, 75] on div "33" at bounding box center [291, 100] width 418 height 115
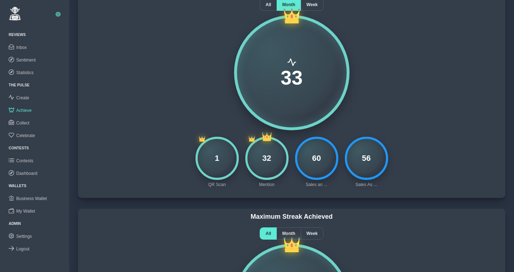
scroll to position [115, 0]
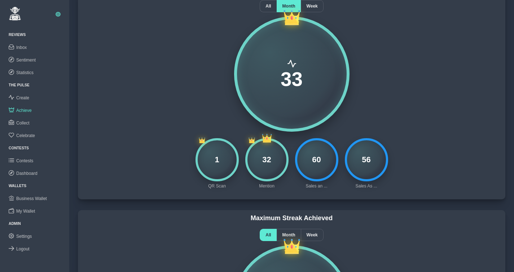
click at [368, 115] on div "33" at bounding box center [291, 74] width 418 height 115
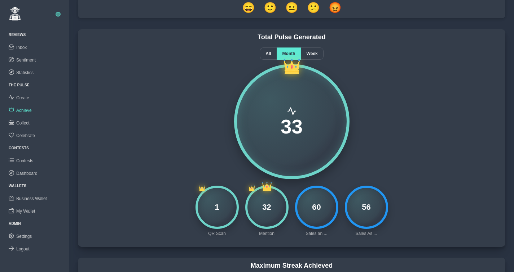
scroll to position [67, 0]
drag, startPoint x: 360, startPoint y: 210, endPoint x: 370, endPoint y: 208, distance: 9.8
click at [370, 209] on div "56" at bounding box center [366, 207] width 43 height 43
drag, startPoint x: 370, startPoint y: 208, endPoint x: 361, endPoint y: 208, distance: 8.3
click at [361, 208] on div "56" at bounding box center [366, 207] width 43 height 43
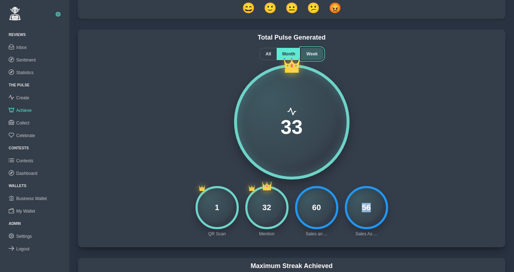
click at [311, 53] on span "Week" at bounding box center [311, 54] width 11 height 5
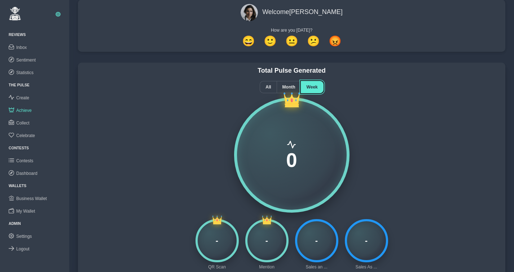
scroll to position [39, 0]
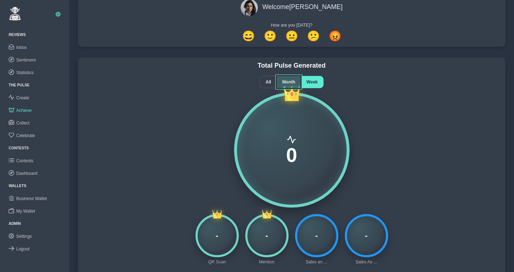
click at [290, 82] on span "Month" at bounding box center [288, 82] width 13 height 5
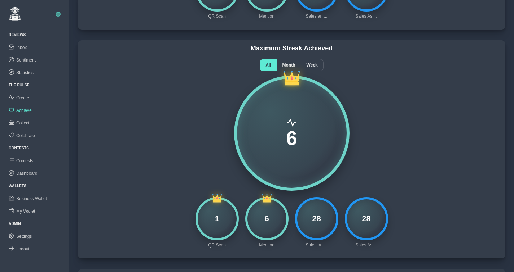
scroll to position [287, 0]
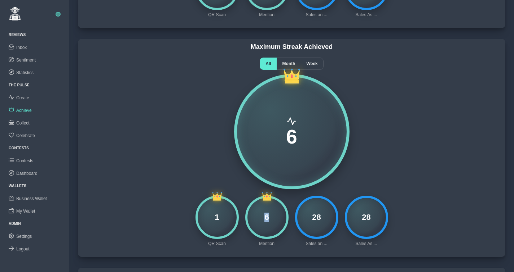
drag, startPoint x: 265, startPoint y: 218, endPoint x: 272, endPoint y: 218, distance: 7.2
click at [272, 218] on div "6" at bounding box center [266, 217] width 43 height 43
click at [292, 65] on span "Month" at bounding box center [288, 63] width 13 height 5
drag, startPoint x: 265, startPoint y: 217, endPoint x: 269, endPoint y: 217, distance: 4.3
click at [269, 217] on div "5" at bounding box center [266, 217] width 43 height 43
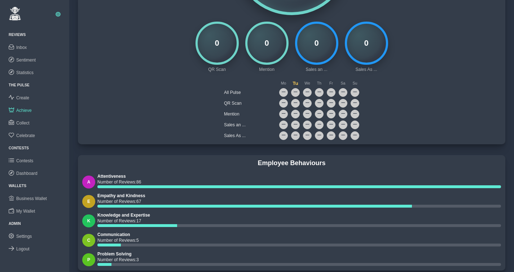
scroll to position [689, 0]
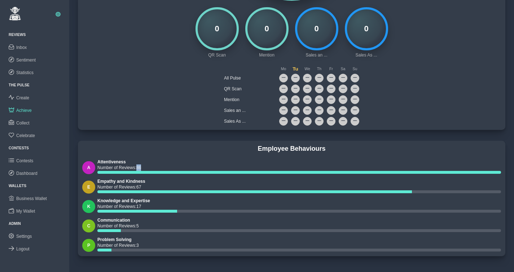
drag, startPoint x: 139, startPoint y: 169, endPoint x: 144, endPoint y: 169, distance: 5.1
click at [144, 169] on p "Number of Reviews: 86" at bounding box center [298, 168] width 403 height 6
drag, startPoint x: 97, startPoint y: 181, endPoint x: 145, endPoint y: 182, distance: 47.9
click at [145, 182] on h6 "Empathy and Kindness" at bounding box center [298, 181] width 403 height 5
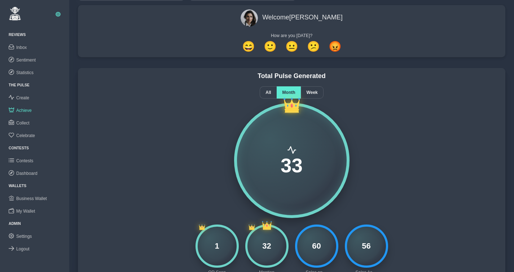
scroll to position [29, 0]
click at [267, 90] on span "All" at bounding box center [267, 92] width 5 height 5
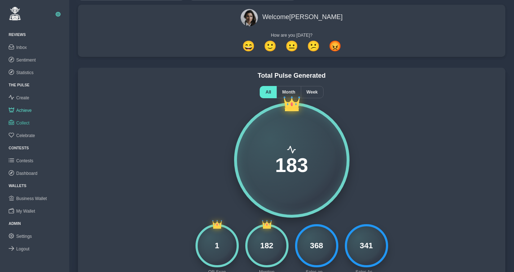
click at [26, 122] on span "Collect" at bounding box center [22, 123] width 13 height 5
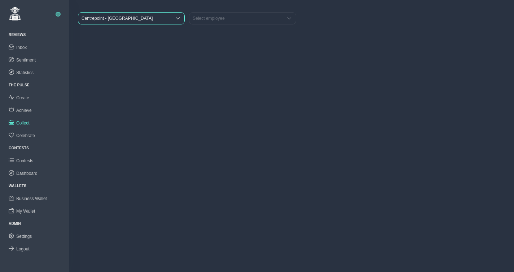
click at [148, 19] on span "Centrepoint - [GEOGRAPHIC_DATA]" at bounding box center [124, 19] width 93 height 12
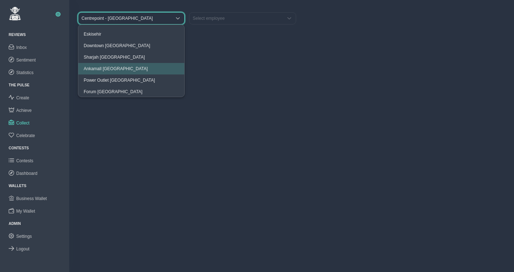
scroll to position [68, 0]
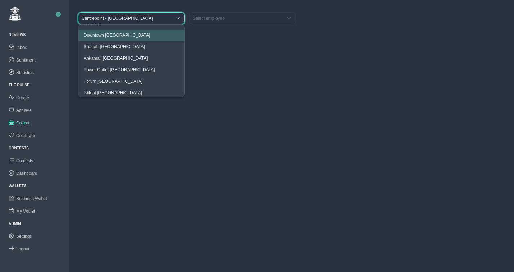
click at [114, 36] on span "Downtown [GEOGRAPHIC_DATA]" at bounding box center [117, 35] width 66 height 5
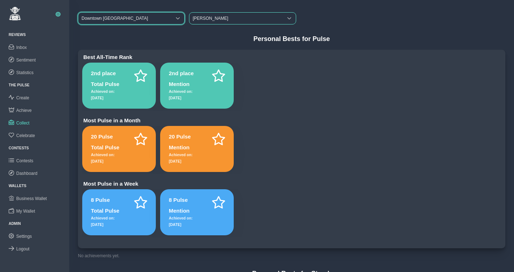
click at [221, 18] on span "[PERSON_NAME]" at bounding box center [235, 19] width 93 height 12
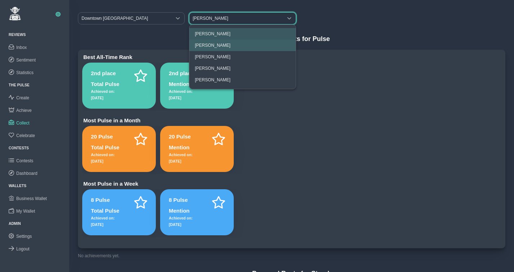
click at [212, 41] on li "[PERSON_NAME]" at bounding box center [242, 46] width 106 height 12
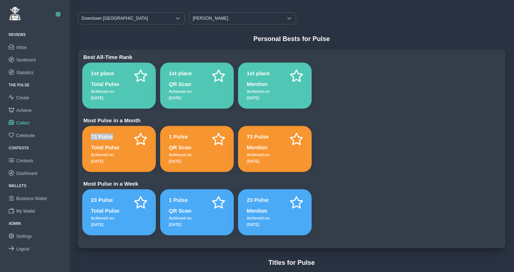
drag, startPoint x: 90, startPoint y: 138, endPoint x: 114, endPoint y: 137, distance: 23.8
click at [114, 137] on div "73 Pulse Total Pulse Achieved on: [DATE]" at bounding box center [119, 149] width 74 height 46
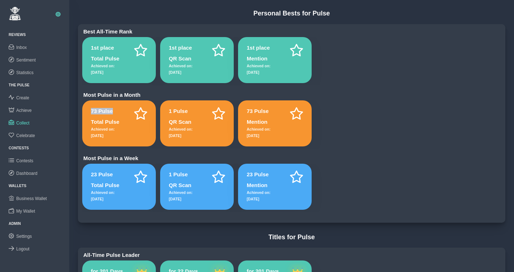
scroll to position [32, 0]
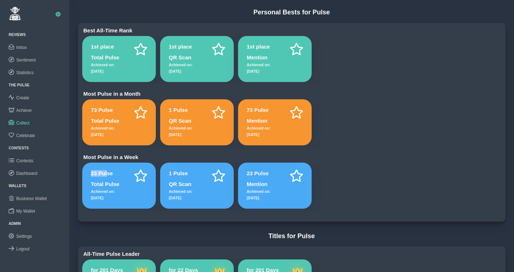
drag, startPoint x: 90, startPoint y: 174, endPoint x: 108, endPoint y: 176, distance: 18.4
click at [108, 176] on div "23 Pulse Total Pulse Achieved on: [DATE]" at bounding box center [119, 186] width 74 height 46
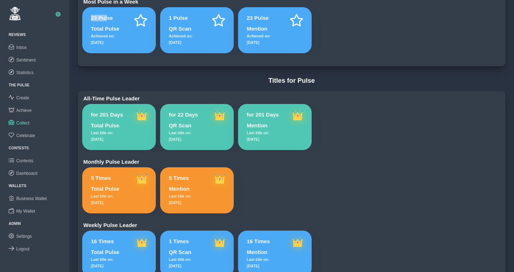
scroll to position [188, 0]
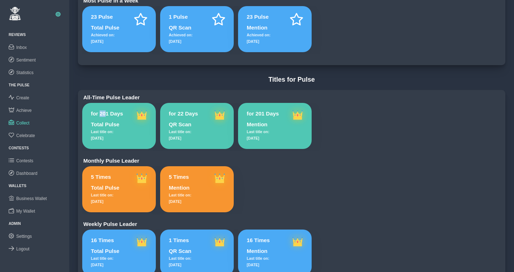
drag, startPoint x: 100, startPoint y: 116, endPoint x: 107, endPoint y: 116, distance: 7.6
click at [107, 116] on h1 "for 201 Days" at bounding box center [107, 114] width 32 height 6
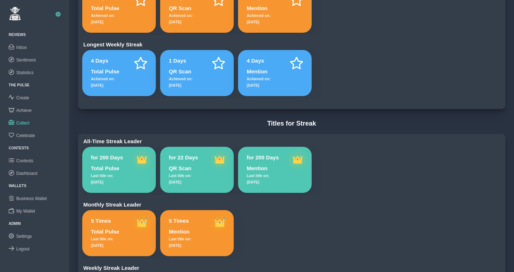
scroll to position [735, 0]
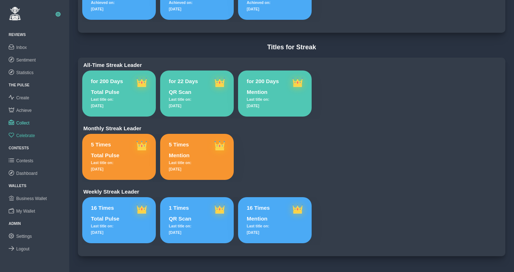
click at [34, 133] on span "Celebrate" at bounding box center [25, 135] width 19 height 5
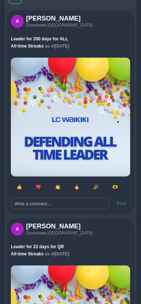
scroll to position [38, 0]
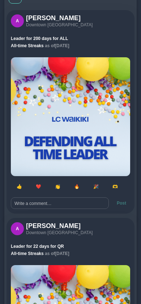
click at [37, 176] on img at bounding box center [70, 116] width 119 height 119
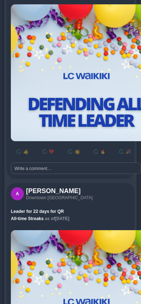
scroll to position [95, 0]
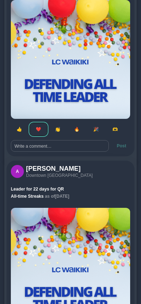
click at [37, 130] on span "❤️" at bounding box center [38, 129] width 5 height 5
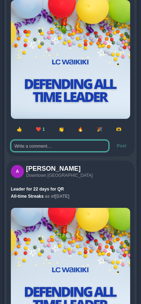
click at [50, 147] on textarea at bounding box center [60, 146] width 98 height 12
type textarea "helal"
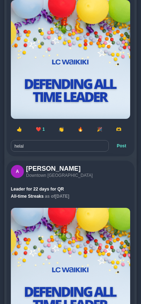
click at [124, 147] on span "Post" at bounding box center [120, 145] width 9 height 5
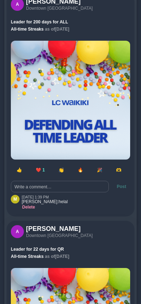
scroll to position [0, 0]
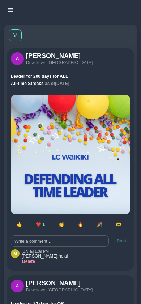
click at [12, 11] on icon "button" at bounding box center [10, 9] width 5 height 5
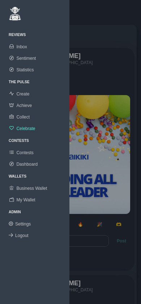
click at [24, 48] on span "Inbox" at bounding box center [21, 46] width 10 height 5
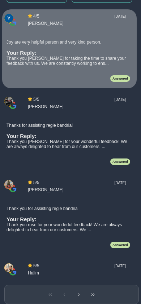
click at [71, 142] on div "Thanks for assisting regie bandria! Your Reply : Thank you [PERSON_NAME] for yo…" at bounding box center [67, 136] width 123 height 36
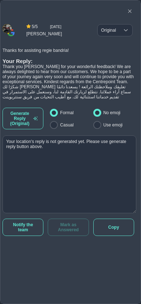
scroll to position [153, 0]
click at [130, 11] on icon "button" at bounding box center [129, 11] width 4 height 4
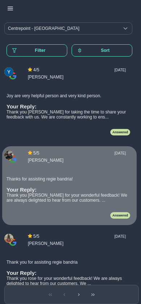
scroll to position [0, 0]
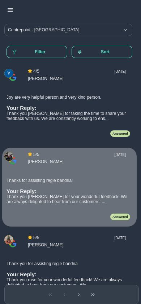
click at [12, 11] on icon "button" at bounding box center [10, 9] width 5 height 5
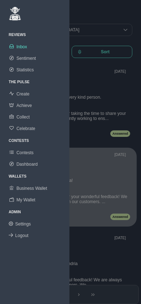
click at [25, 106] on span "Achieve" at bounding box center [23, 105] width 15 height 5
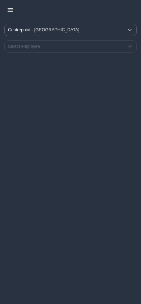
click at [59, 32] on span "Centrepoint - [GEOGRAPHIC_DATA]" at bounding box center [64, 30] width 118 height 12
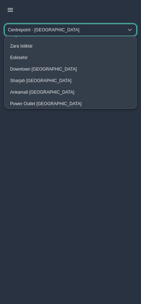
scroll to position [46, 0]
click at [34, 69] on span "Downtown [GEOGRAPHIC_DATA]" at bounding box center [43, 68] width 66 height 5
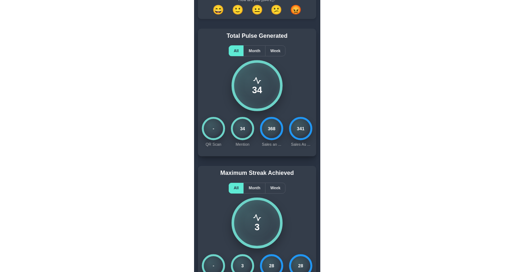
scroll to position [0, 0]
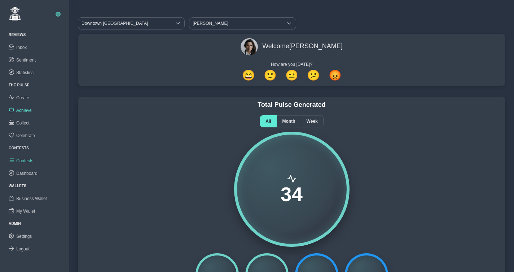
click at [27, 159] on span "Contests" at bounding box center [24, 161] width 17 height 5
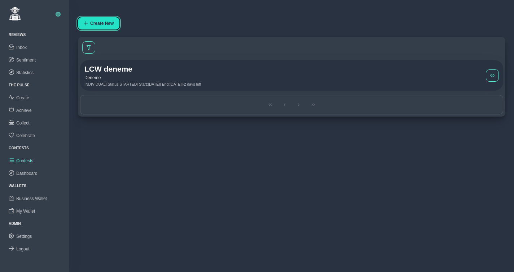
click at [102, 25] on span "Create New" at bounding box center [101, 23] width 23 height 5
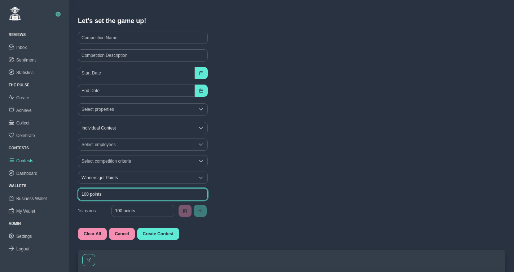
click at [113, 196] on input "100 points" at bounding box center [143, 194] width 130 height 12
click at [118, 178] on span "Winners get Points" at bounding box center [136, 178] width 116 height 12
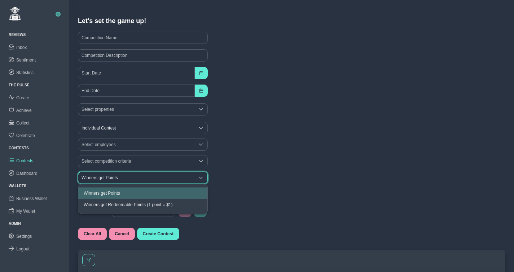
click at [227, 154] on div "Select competition criteria" at bounding box center [291, 161] width 431 height 17
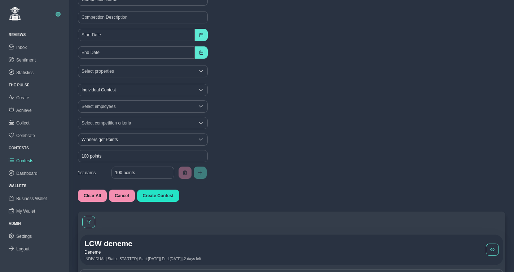
scroll to position [39, 0]
click at [120, 195] on span "Cancel" at bounding box center [122, 195] width 14 height 5
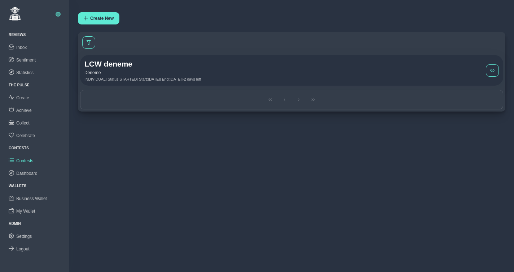
scroll to position [0, 0]
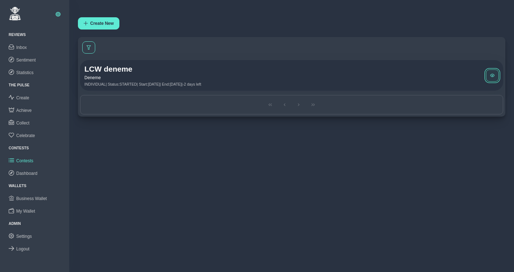
click at [492, 76] on span at bounding box center [492, 76] width 4 height 4
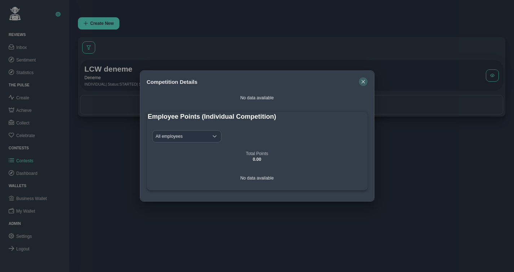
click at [364, 82] on icon "button" at bounding box center [363, 82] width 4 height 4
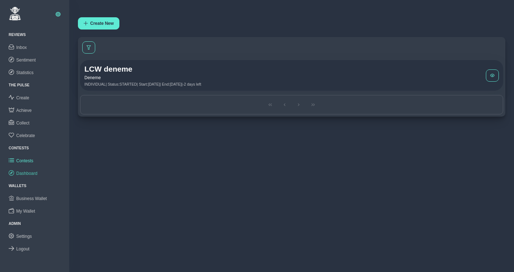
click at [28, 170] on link "Dashboard" at bounding box center [34, 173] width 69 height 13
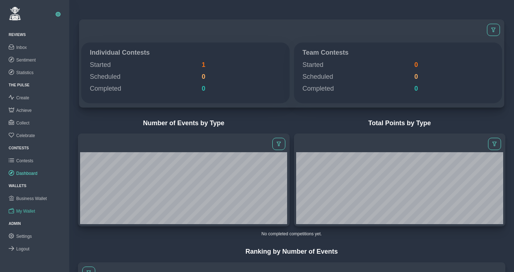
click at [23, 210] on span "My Wallet" at bounding box center [25, 211] width 19 height 5
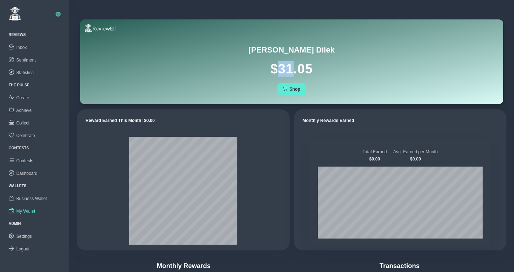
drag, startPoint x: 280, startPoint y: 69, endPoint x: 294, endPoint y: 69, distance: 13.7
click at [294, 69] on h1 "$ 31.05" at bounding box center [291, 68] width 405 height 15
click at [295, 89] on span "Shop" at bounding box center [294, 89] width 11 height 5
click at [33, 197] on span "Business Wallet" at bounding box center [31, 198] width 31 height 5
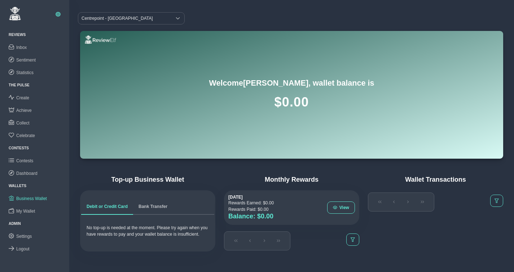
scroll to position [11, 0]
click at [151, 205] on span "Bank Transfer" at bounding box center [152, 207] width 29 height 4
click at [110, 205] on span "Debit or Credit Card" at bounding box center [106, 207] width 41 height 4
click at [156, 205] on span "Bank Transfer" at bounding box center [152, 207] width 29 height 4
click at [110, 205] on span "Debit or Credit Card" at bounding box center [106, 207] width 41 height 4
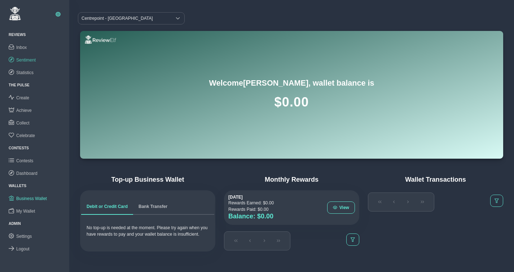
click at [27, 59] on span "Sentiment" at bounding box center [25, 60] width 19 height 5
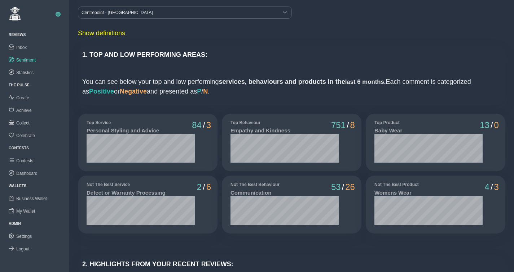
click at [232, 97] on div "1. TOP AND LOW PERFORMING AREAS: You can see below your top and low performing …" at bounding box center [291, 75] width 427 height 59
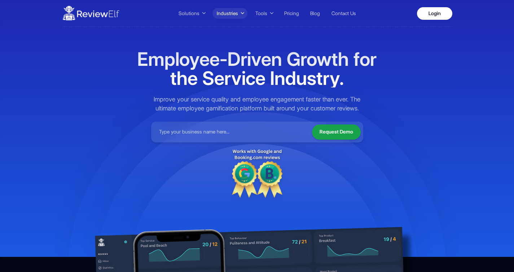
click at [233, 13] on span "Industries" at bounding box center [227, 14] width 21 height 8
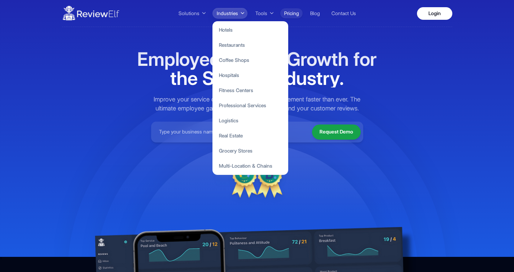
click at [296, 13] on link "Pricing" at bounding box center [291, 13] width 22 height 10
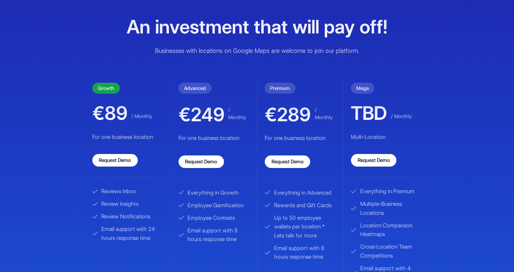
scroll to position [41, 0]
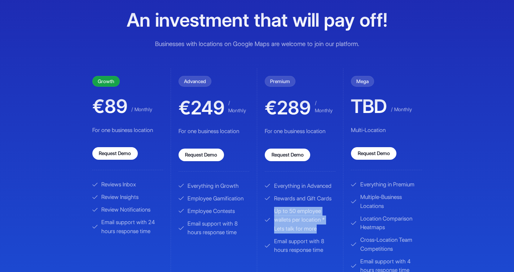
drag, startPoint x: 274, startPoint y: 210, endPoint x: 324, endPoint y: 224, distance: 51.2
click at [324, 224] on span "Up to 50 employee wallets per location * Lets talk for more" at bounding box center [305, 220] width 62 height 27
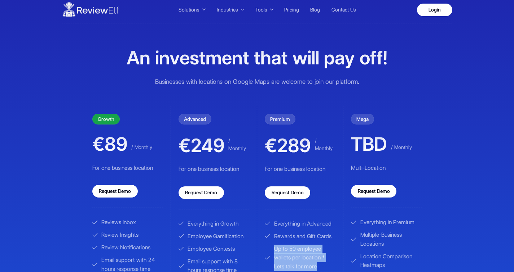
scroll to position [0, 0]
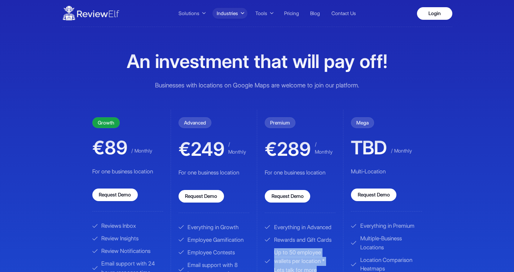
click at [225, 15] on span "Industries" at bounding box center [227, 14] width 21 height 8
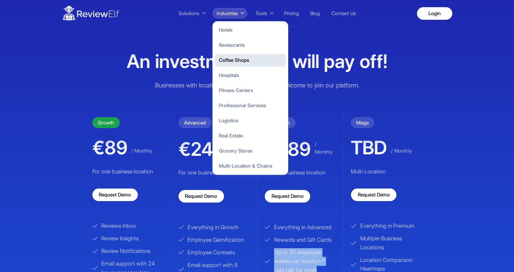
click at [240, 55] on button "Coffee Shops" at bounding box center [250, 60] width 71 height 13
